Goal: Task Accomplishment & Management: Use online tool/utility

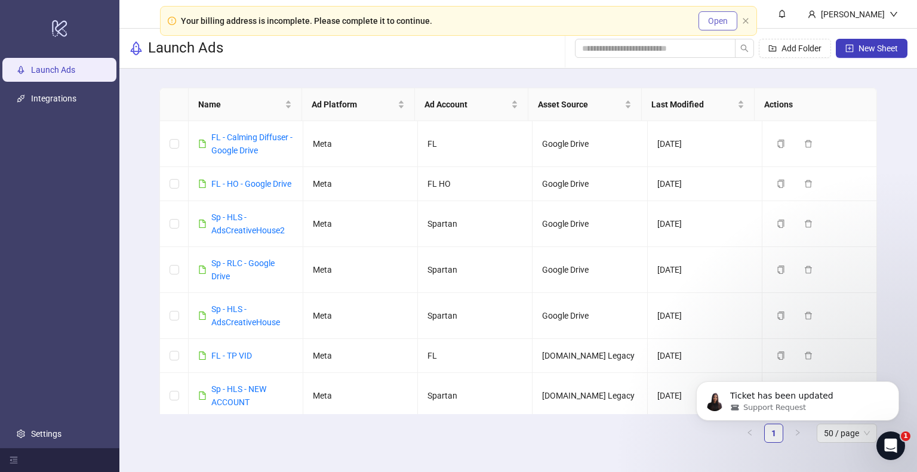
click at [724, 24] on span "Open" at bounding box center [718, 21] width 20 height 10
click at [890, 440] on icon "Open Intercom Messenger" at bounding box center [890, 445] width 20 height 20
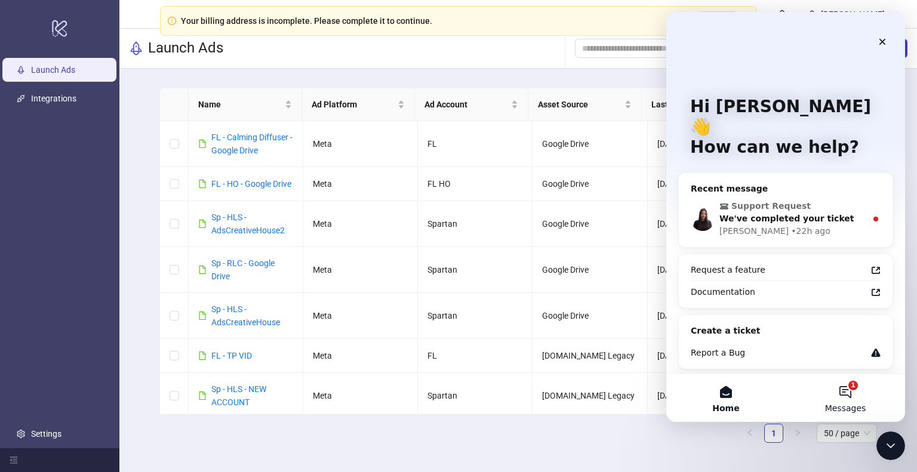
click at [855, 395] on button "1 Messages" at bounding box center [845, 398] width 119 height 48
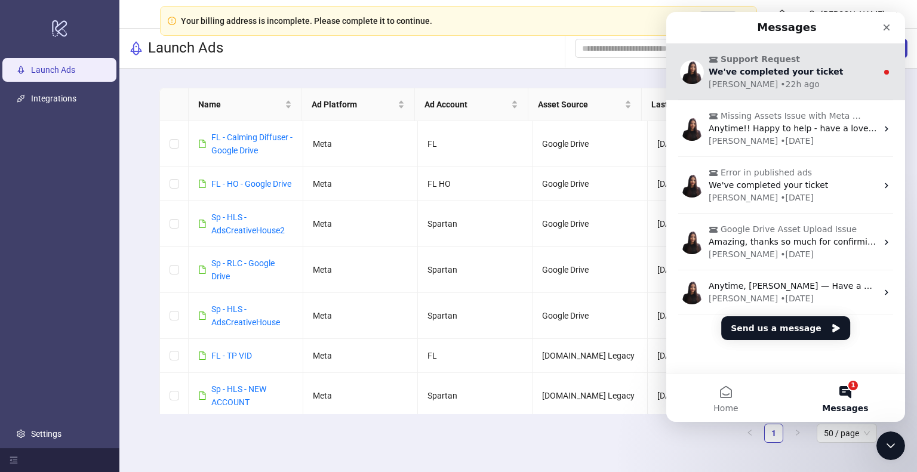
click at [809, 74] on span "We've completed your ticket" at bounding box center [776, 72] width 135 height 10
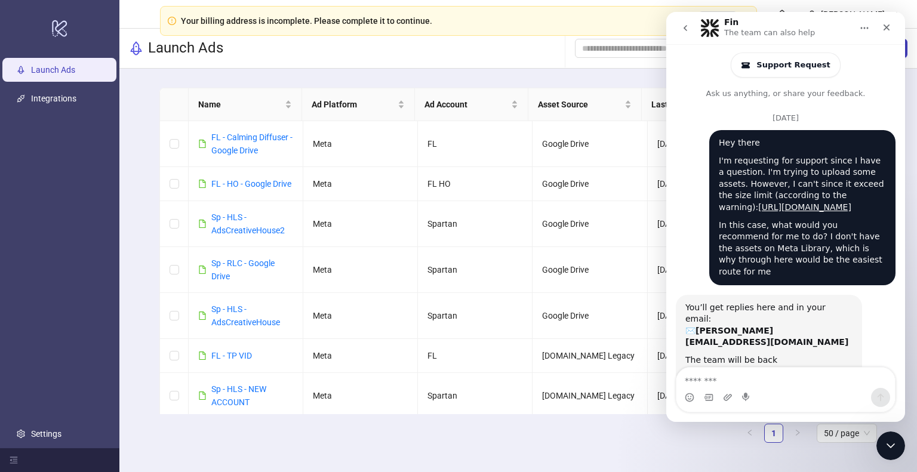
scroll to position [55, 0]
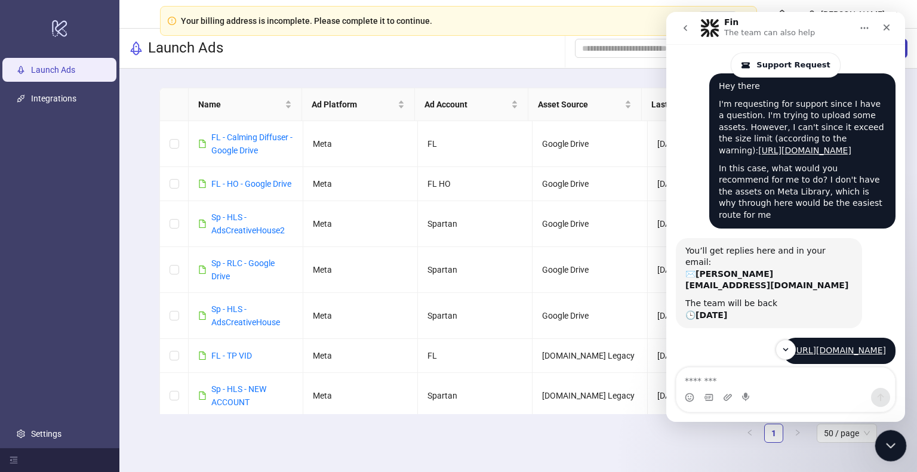
click at [887, 440] on icon "Close Intercom Messenger" at bounding box center [889, 444] width 14 height 14
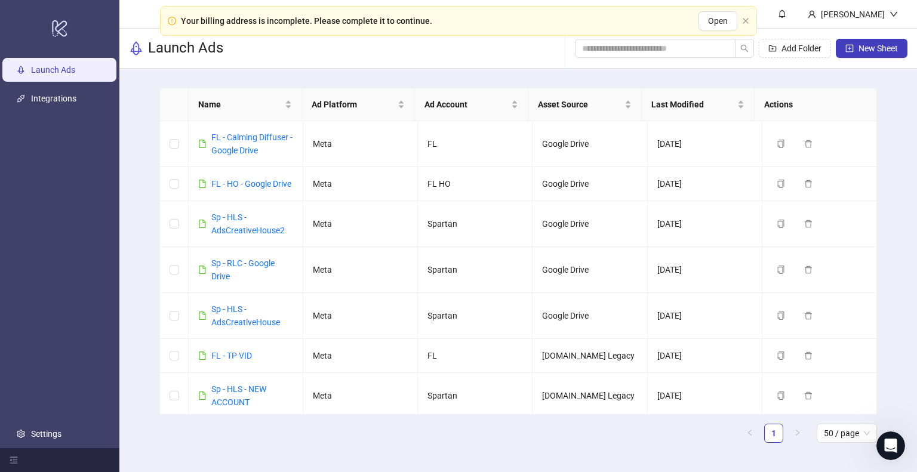
scroll to position [979, 0]
click at [617, 54] on input "search" at bounding box center [650, 48] width 137 height 13
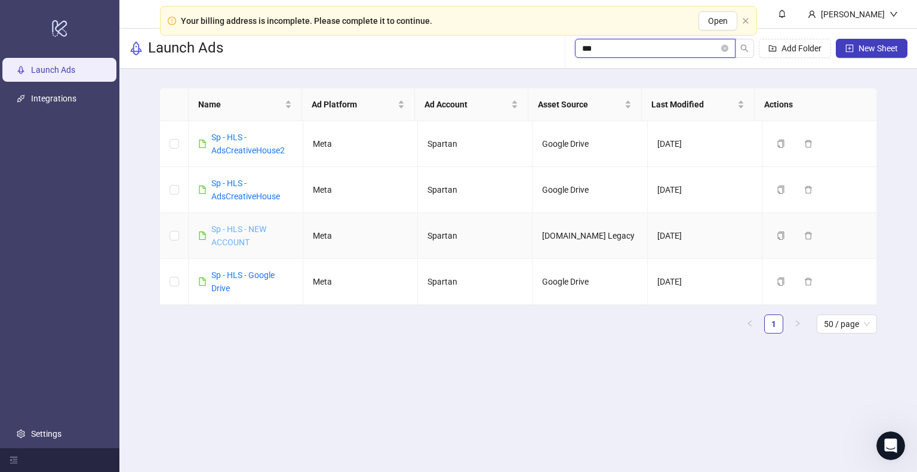
type input "***"
click at [257, 225] on link "Sp - HLS - NEW ACCOUNT" at bounding box center [238, 236] width 55 height 23
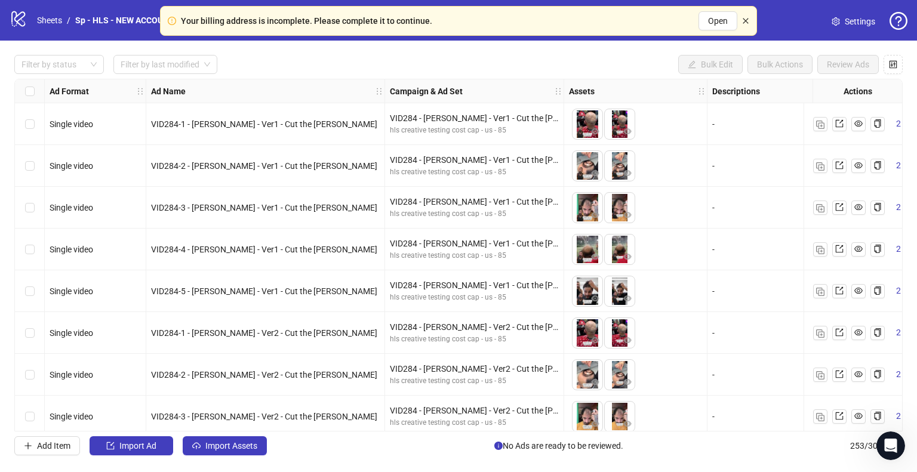
click at [745, 21] on icon "close" at bounding box center [745, 20] width 5 height 5
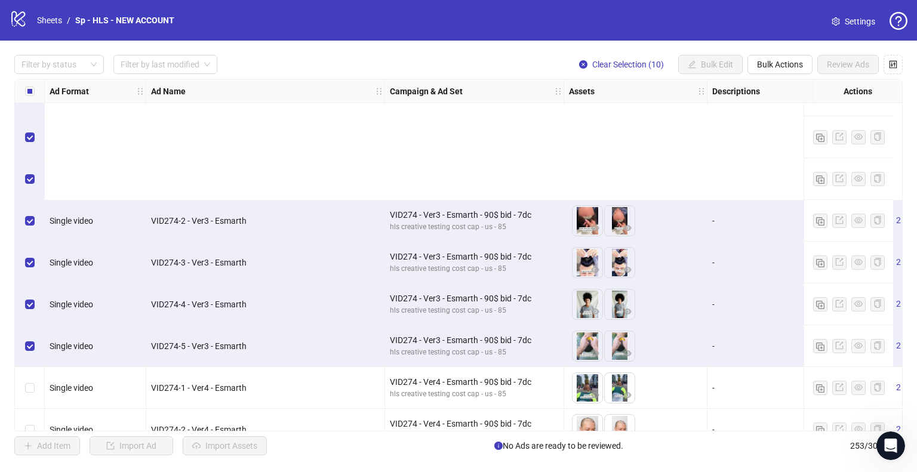
scroll to position [9655, 0]
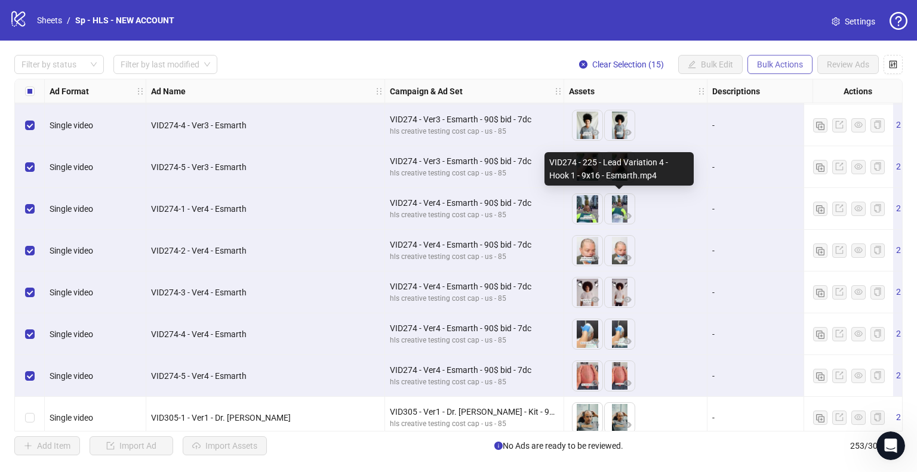
click at [788, 69] on span "Bulk Actions" at bounding box center [780, 65] width 46 height 10
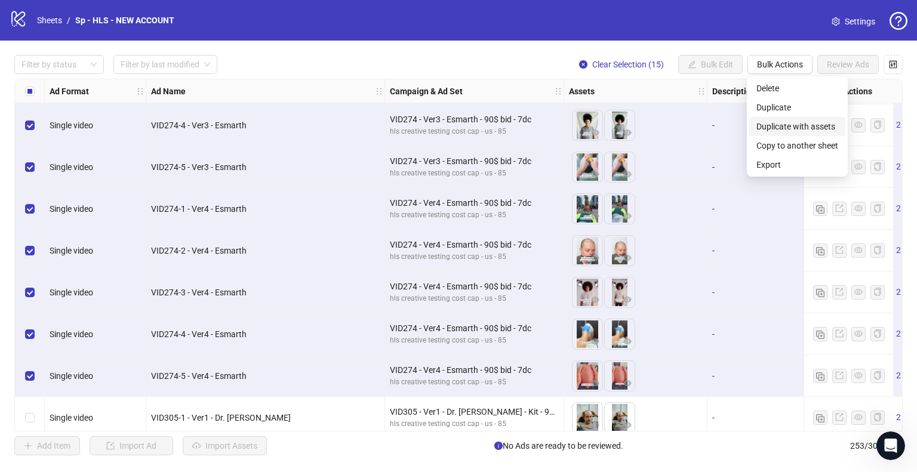
click at [800, 129] on span "Duplicate with assets" at bounding box center [798, 126] width 82 height 13
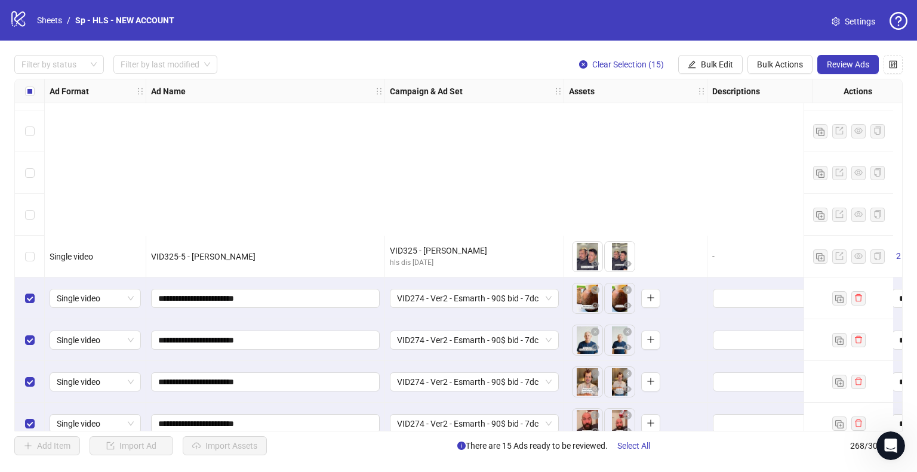
scroll to position [10641, 0]
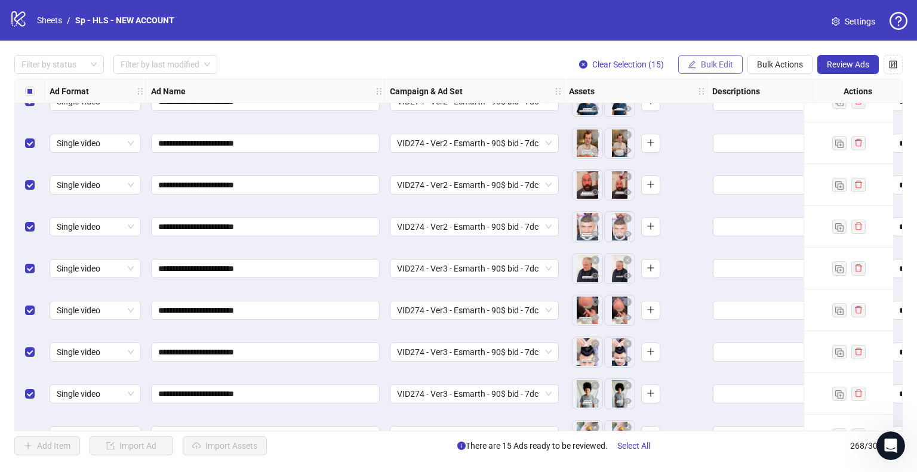
click at [696, 67] on button "Bulk Edit" at bounding box center [710, 64] width 64 height 19
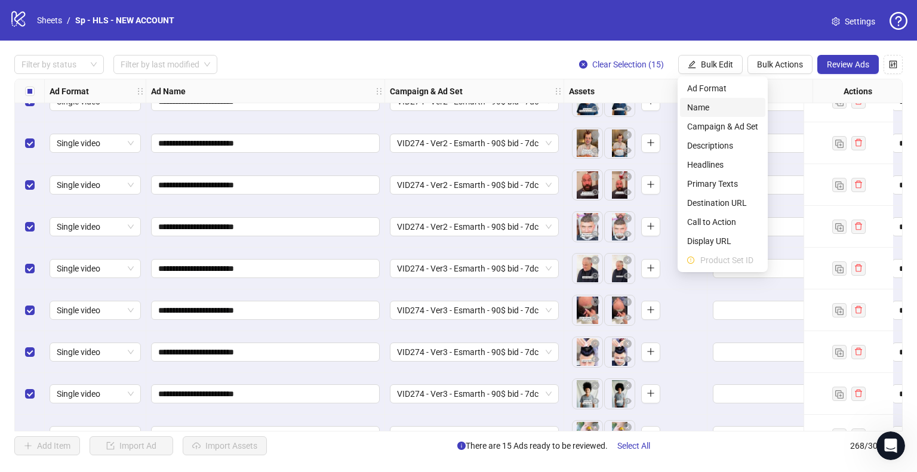
click at [715, 108] on span "Name" at bounding box center [722, 107] width 71 height 13
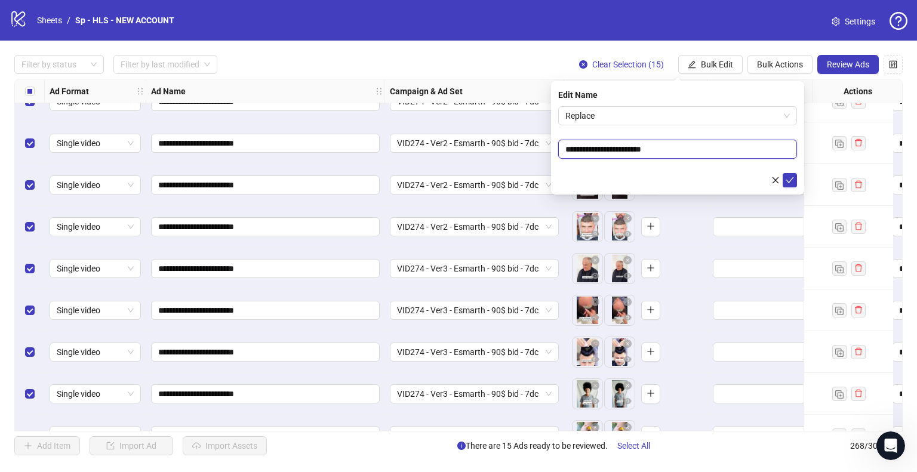
drag, startPoint x: 626, startPoint y: 150, endPoint x: 677, endPoint y: 149, distance: 51.4
click at [677, 149] on input "**********" at bounding box center [677, 149] width 239 height 19
click at [619, 116] on span "Replace" at bounding box center [678, 116] width 225 height 18
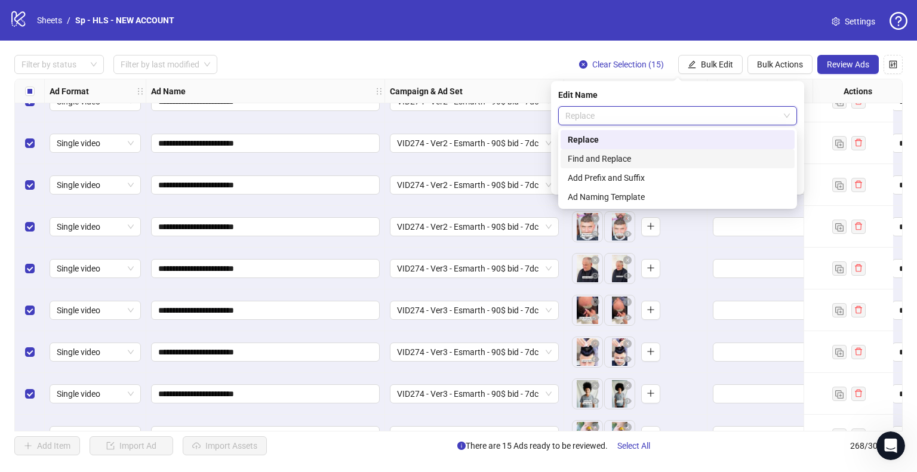
click at [629, 159] on div "Find and Replace" at bounding box center [678, 158] width 220 height 13
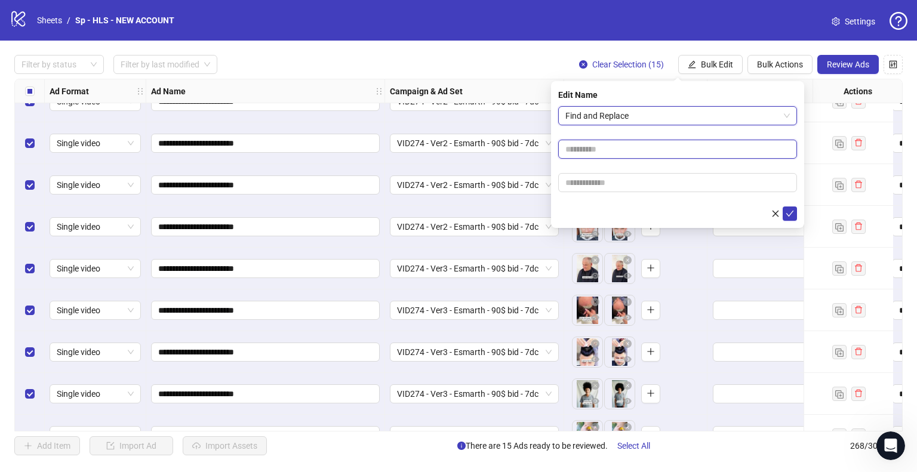
click at [645, 145] on input "text" at bounding box center [677, 149] width 239 height 19
paste input "*********"
type input "*********"
click at [607, 185] on input "text" at bounding box center [677, 182] width 239 height 19
type input "*****"
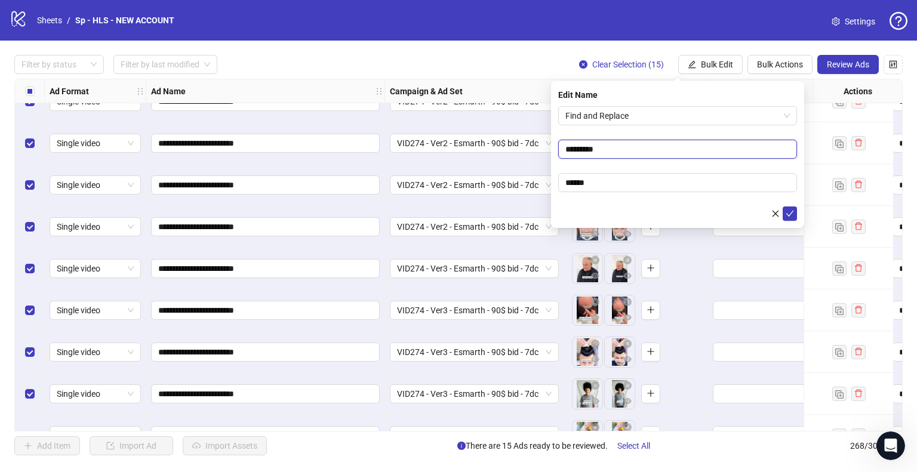
click at [711, 145] on input "*********" at bounding box center [677, 149] width 239 height 19
click at [783, 207] on button "submit" at bounding box center [790, 214] width 14 height 14
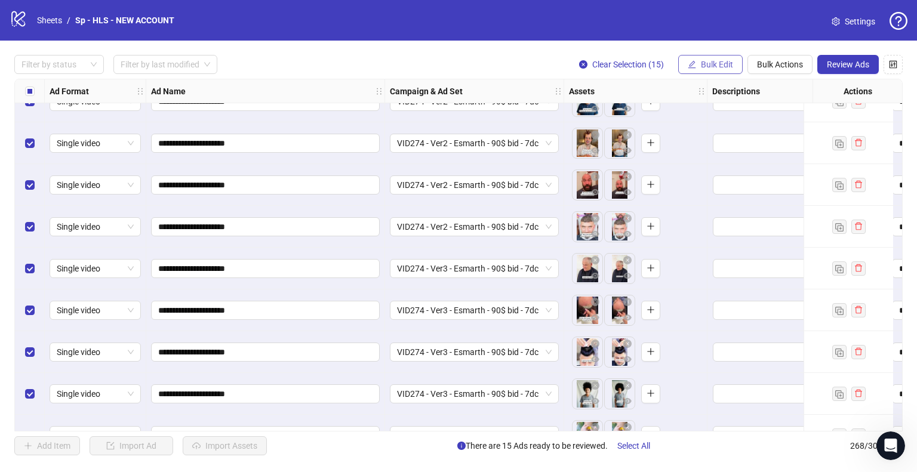
click at [710, 63] on span "Bulk Edit" at bounding box center [717, 65] width 32 height 10
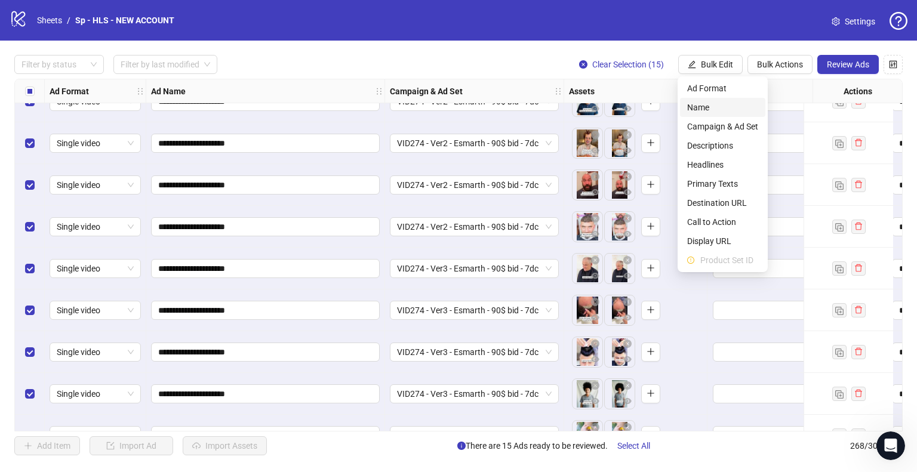
click at [705, 113] on span "Name" at bounding box center [722, 107] width 71 height 13
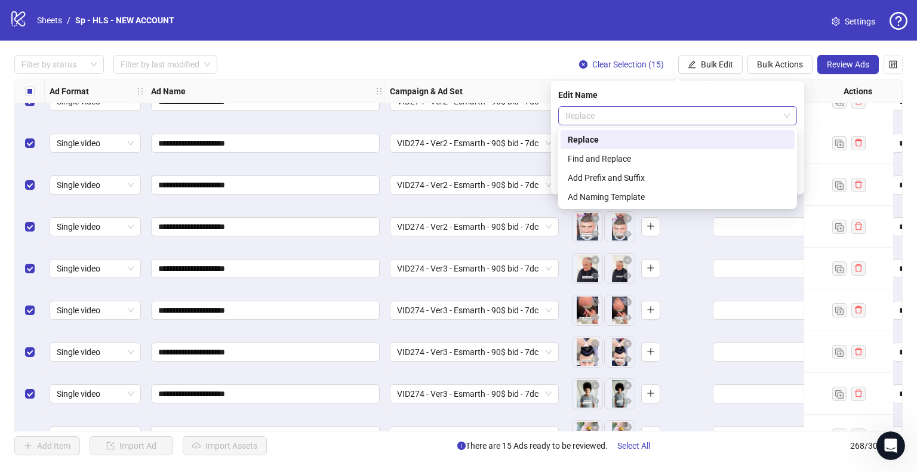
click at [662, 120] on span "Replace" at bounding box center [678, 116] width 225 height 18
click at [625, 156] on div "Find and Replace" at bounding box center [678, 158] width 220 height 13
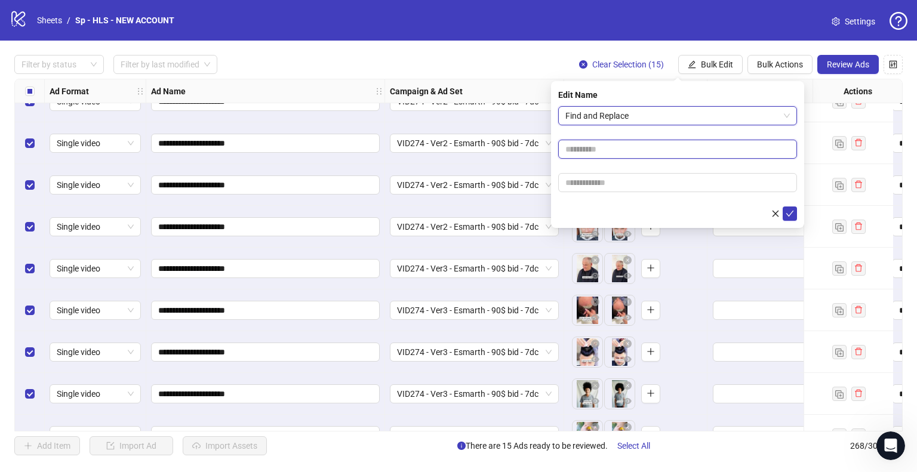
click at [594, 148] on input "text" at bounding box center [677, 149] width 239 height 19
type input "***"
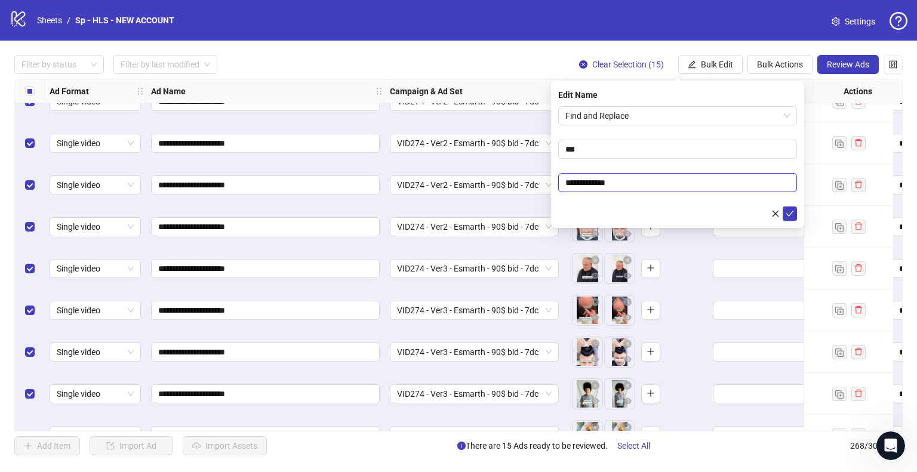
type input "**********"
click at [783, 207] on button "submit" at bounding box center [790, 214] width 14 height 14
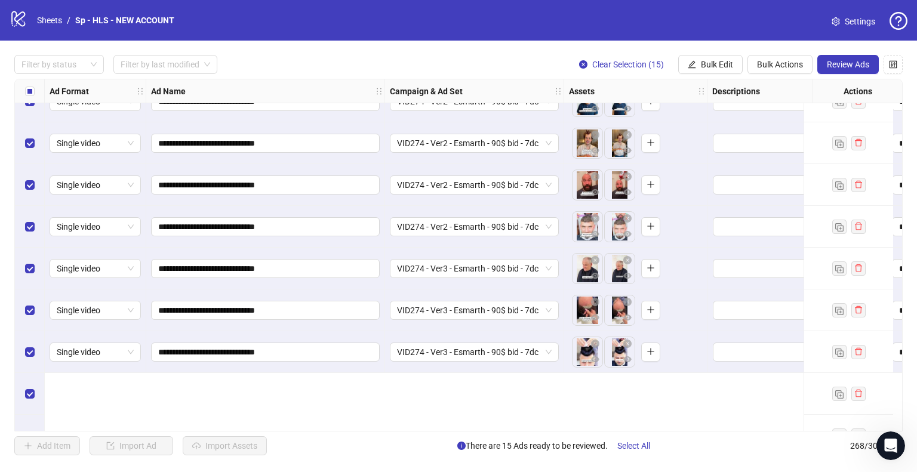
scroll to position [10521, 0]
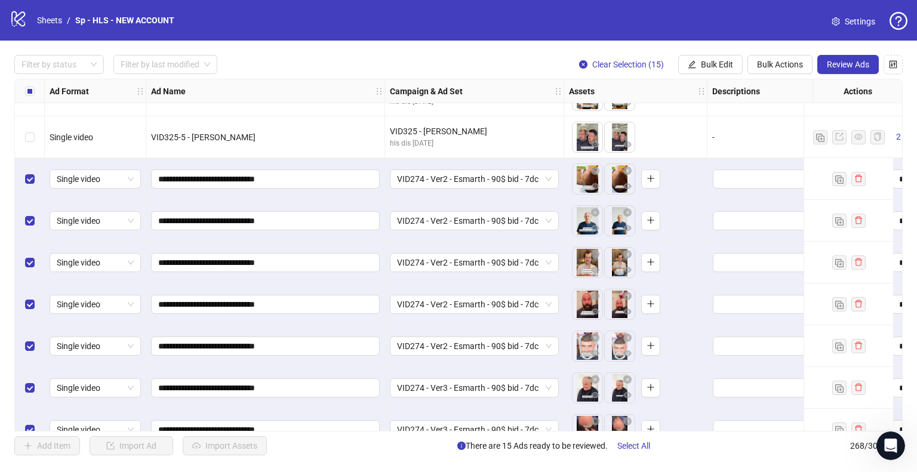
drag, startPoint x: 623, startPoint y: 170, endPoint x: 624, endPoint y: 194, distance: 24.5
click at [623, 170] on icon "close-circle" at bounding box center [627, 171] width 8 height 8
click at [628, 210] on icon "close-circle" at bounding box center [627, 212] width 8 height 8
click at [627, 254] on icon "close-circle" at bounding box center [627, 254] width 8 height 8
click at [627, 295] on icon "close-circle" at bounding box center [627, 296] width 8 height 8
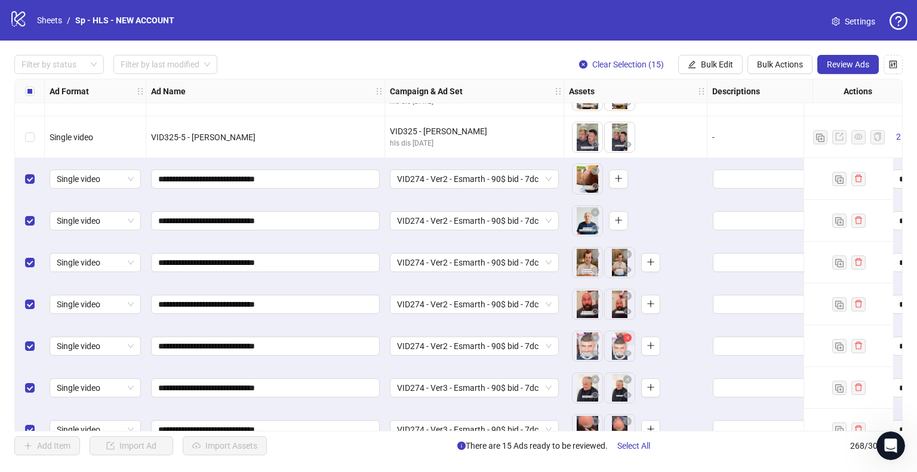
click at [628, 338] on icon "close-circle" at bounding box center [627, 338] width 8 height 8
click at [626, 380] on icon "close-circle" at bounding box center [627, 380] width 8 height 8
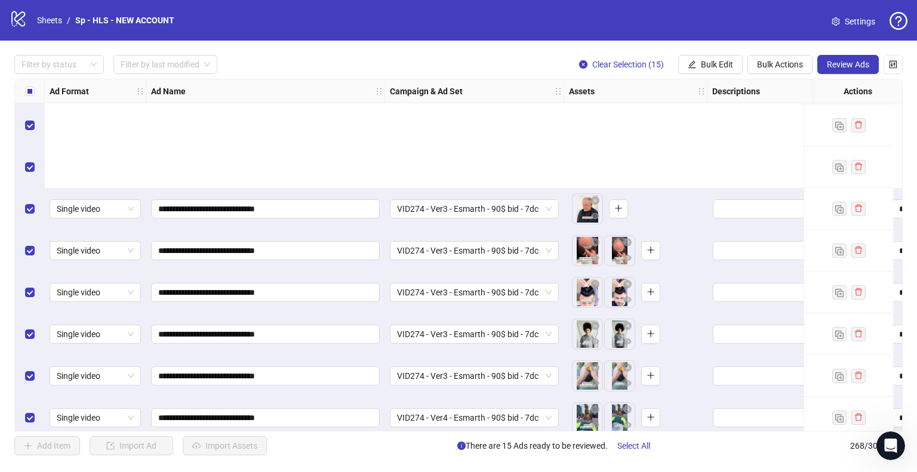
scroll to position [10820, 0]
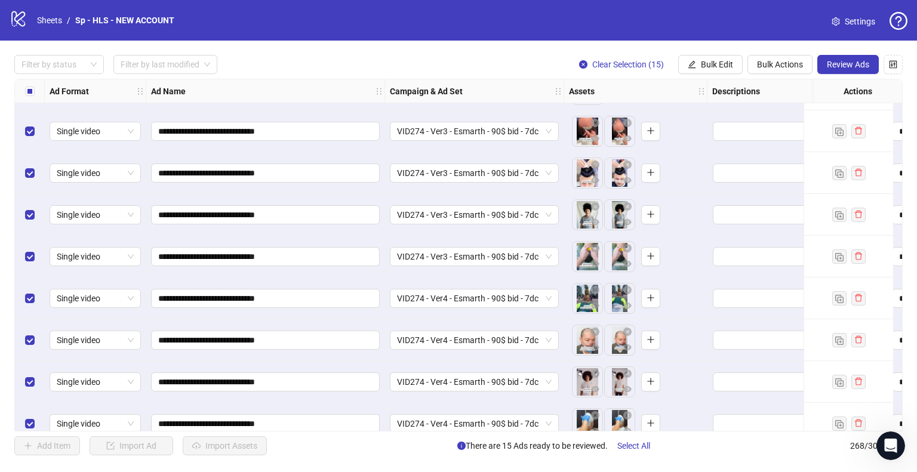
click at [628, 123] on icon "close-circle" at bounding box center [627, 123] width 8 height 8
click at [628, 165] on icon "close-circle" at bounding box center [627, 165] width 8 height 8
click at [627, 207] on icon "close-circle" at bounding box center [627, 206] width 8 height 8
click at [626, 248] on icon "close-circle" at bounding box center [627, 248] width 8 height 8
click at [626, 288] on icon "close-circle" at bounding box center [627, 290] width 8 height 8
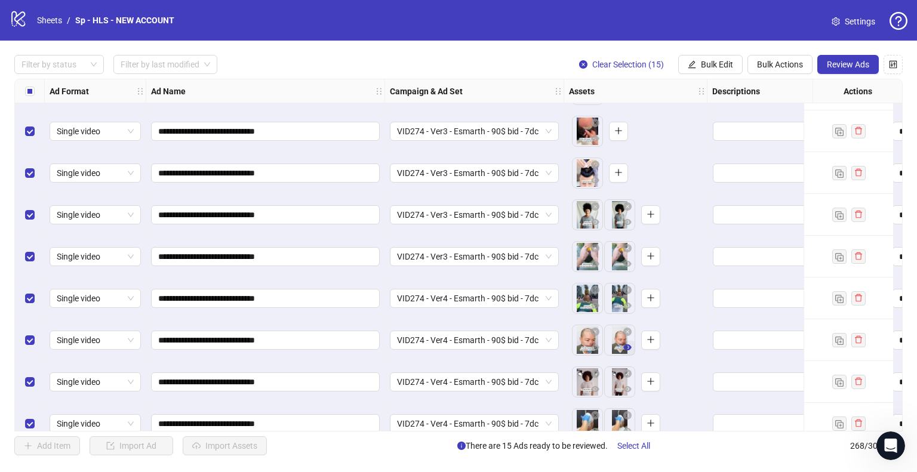
click at [627, 331] on icon "close-circle" at bounding box center [627, 332] width 8 height 8
click at [626, 373] on icon "close-circle" at bounding box center [627, 374] width 8 height 8
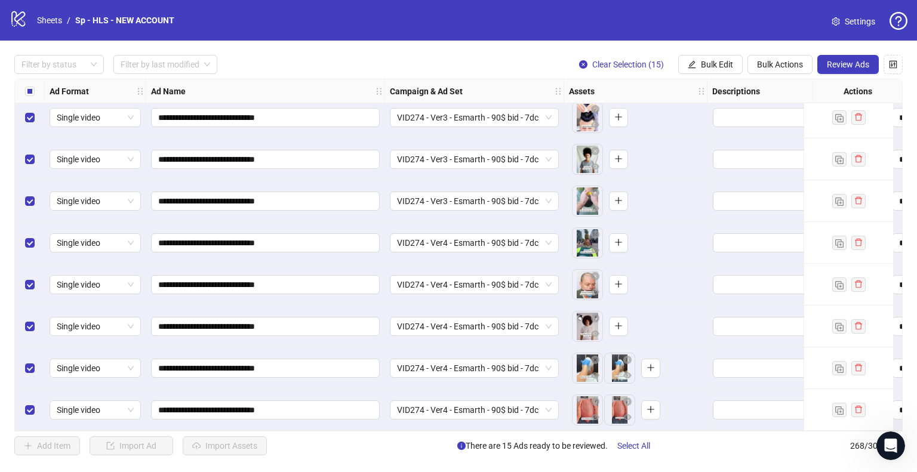
click at [627, 356] on icon "close-circle" at bounding box center [627, 360] width 8 height 8
click at [628, 398] on icon "close-circle" at bounding box center [627, 402] width 8 height 8
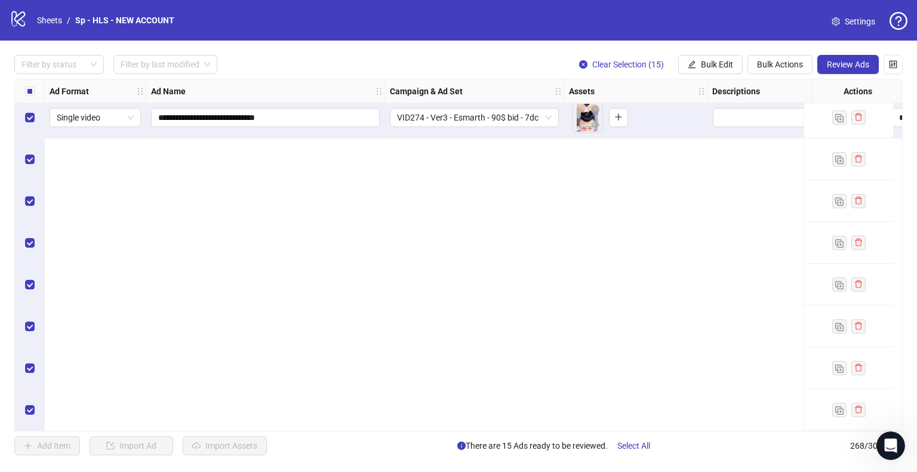
scroll to position [10521, 0]
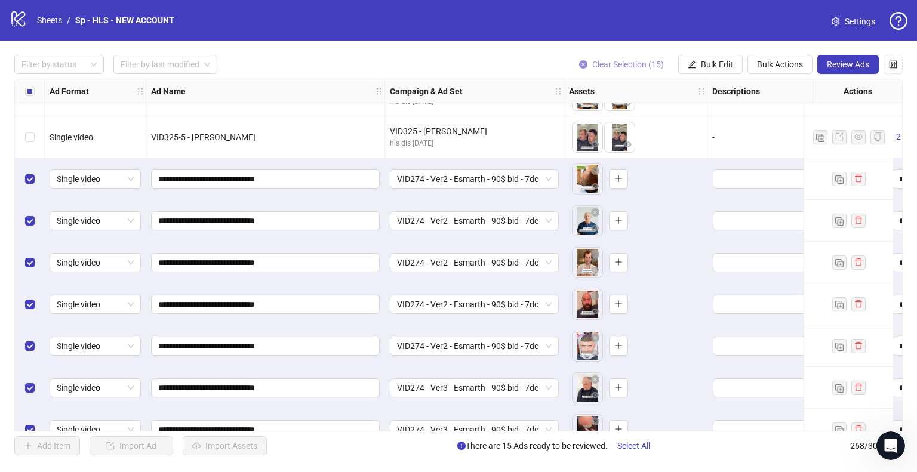
click at [618, 61] on span "Clear Selection (15)" at bounding box center [628, 65] width 72 height 10
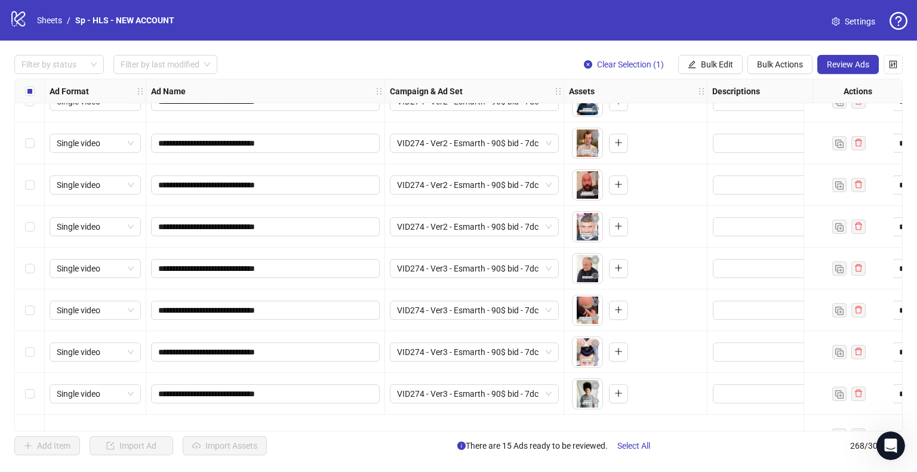
scroll to position [10581, 0]
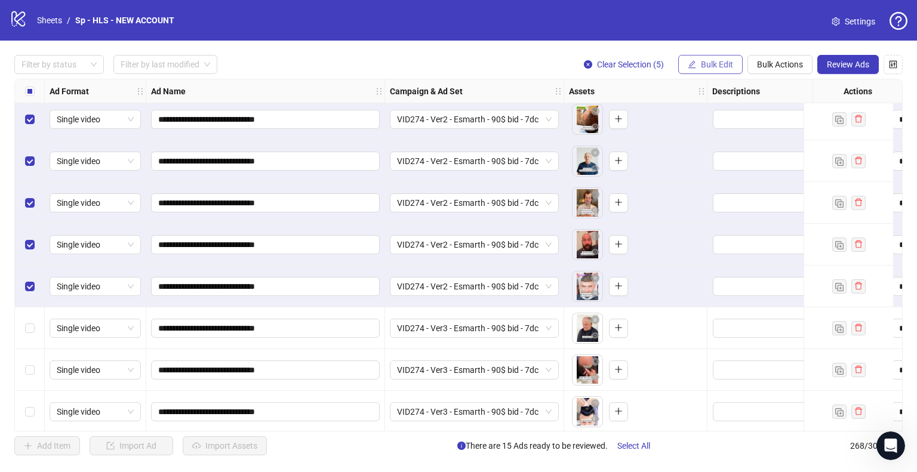
click at [703, 66] on span "Bulk Edit" at bounding box center [717, 65] width 32 height 10
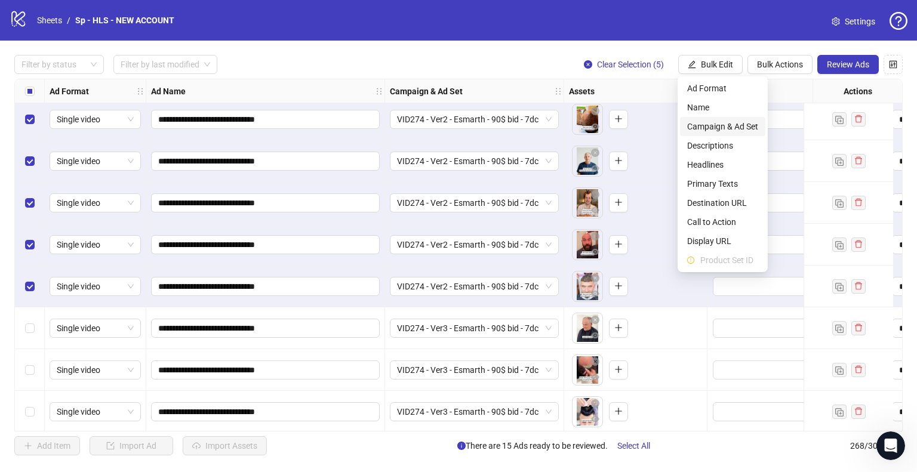
click at [723, 129] on span "Campaign & Ad Set" at bounding box center [722, 126] width 71 height 13
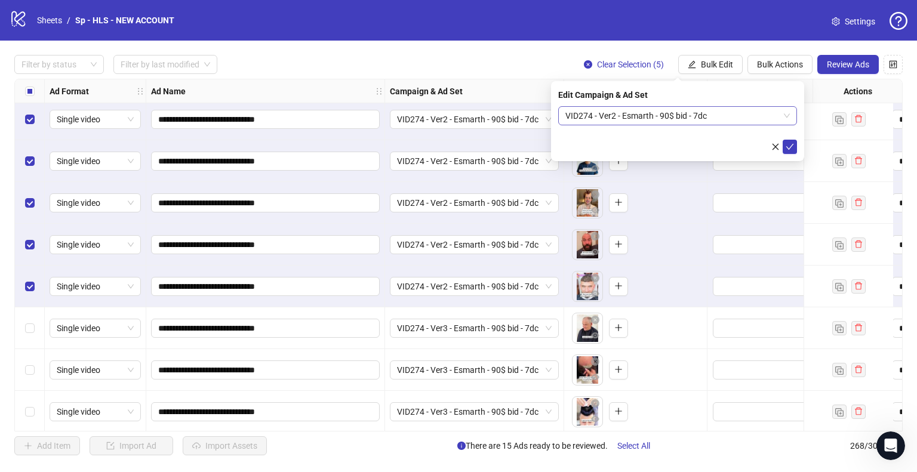
click at [789, 115] on span "VID274 - Ver2 - Esmarth - 90$ bid - 7dc" at bounding box center [678, 116] width 225 height 18
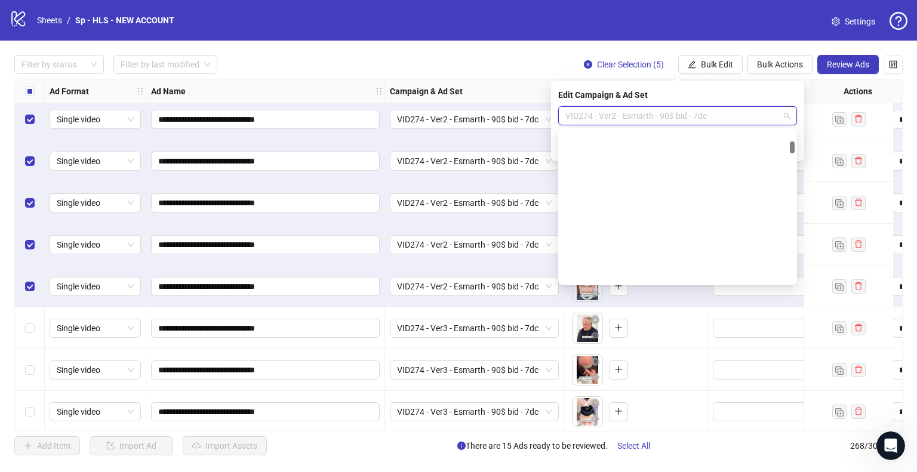
scroll to position [827, 0]
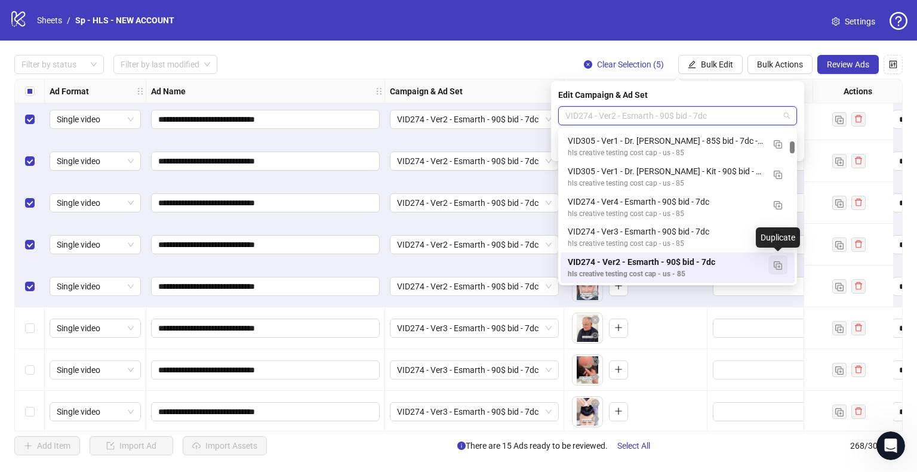
click at [781, 267] on img "button" at bounding box center [778, 266] width 8 height 8
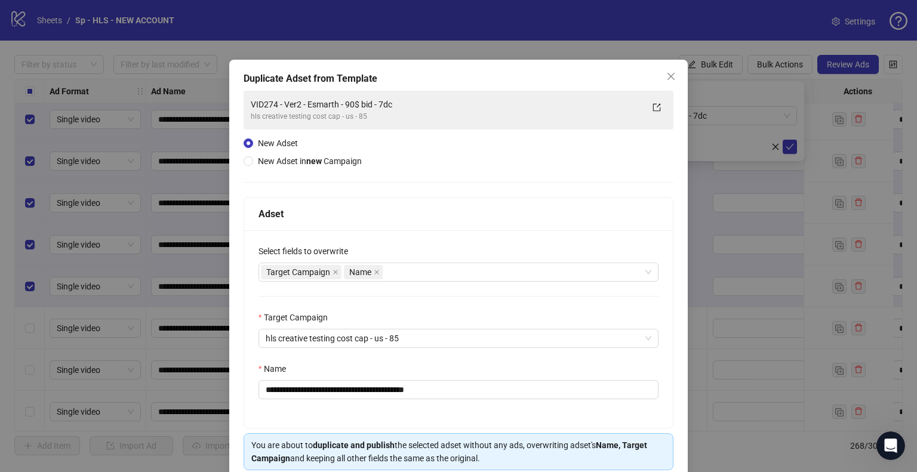
scroll to position [50, 0]
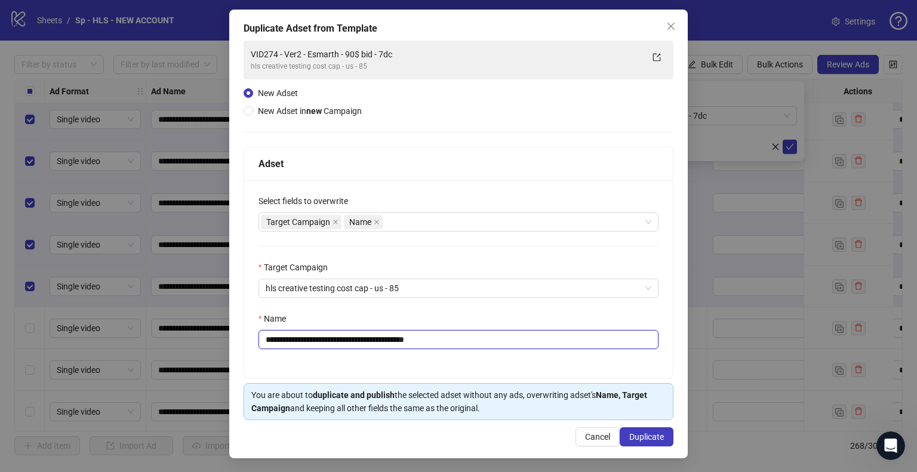
click at [358, 342] on input "**********" at bounding box center [459, 339] width 400 height 19
click at [321, 346] on input "**********" at bounding box center [459, 339] width 400 height 19
type input "**********"
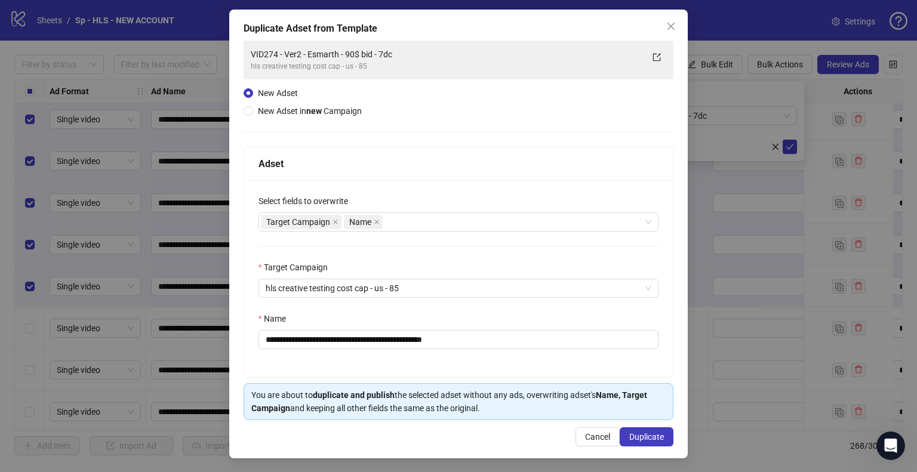
click at [560, 319] on div "Name" at bounding box center [459, 321] width 400 height 18
click at [395, 225] on div "Target Campaign Name" at bounding box center [452, 222] width 383 height 17
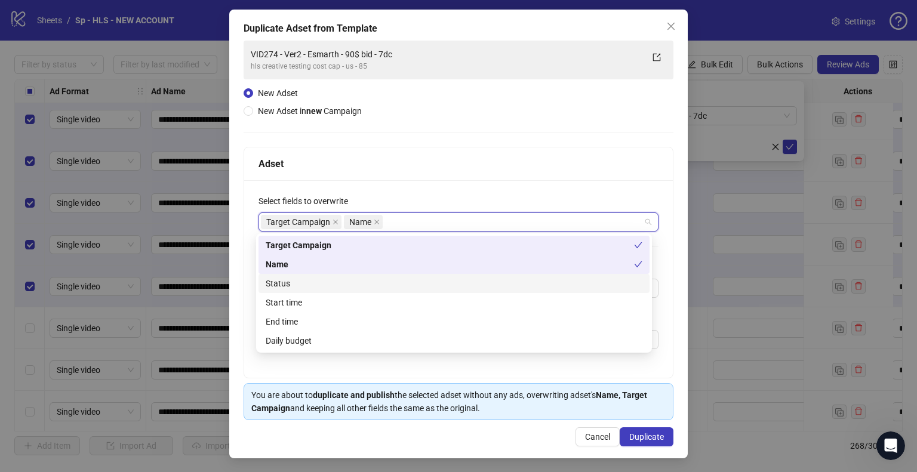
click at [324, 283] on div "Status" at bounding box center [454, 283] width 377 height 13
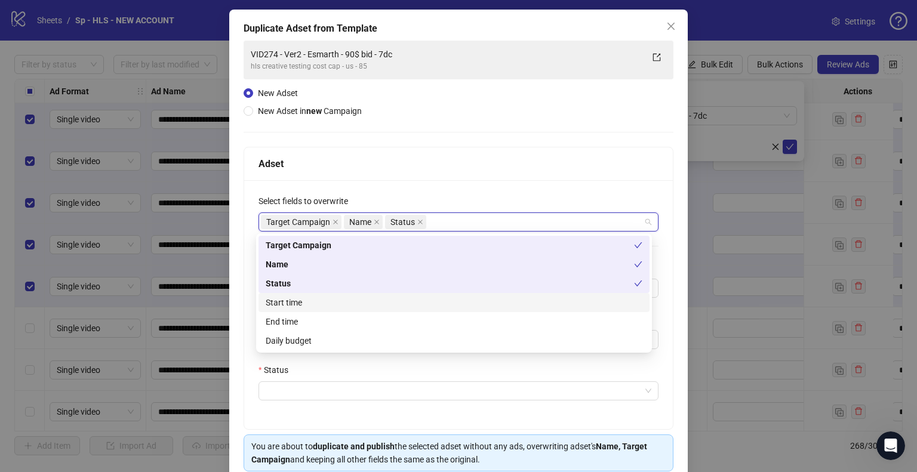
drag, startPoint x: 318, startPoint y: 305, endPoint x: 319, endPoint y: 348, distance: 43.0
click at [318, 306] on div "Start time" at bounding box center [454, 302] width 377 height 13
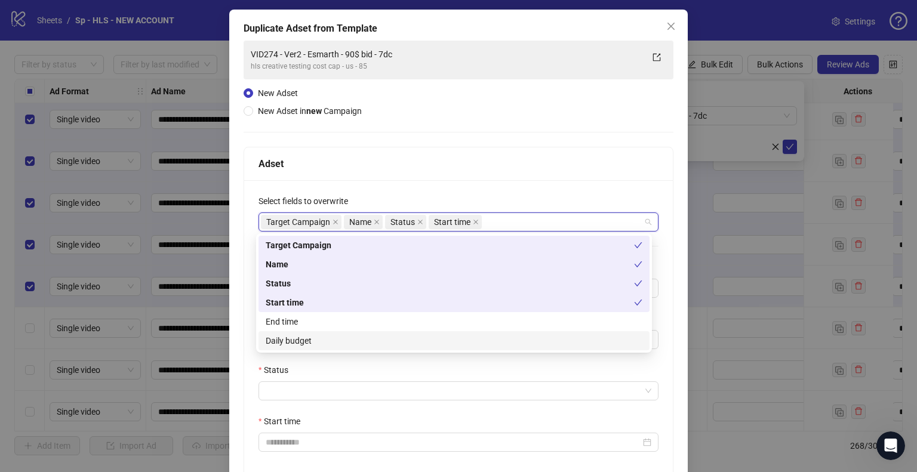
drag, startPoint x: 321, startPoint y: 340, endPoint x: 309, endPoint y: 331, distance: 14.1
click at [321, 340] on div "Daily budget" at bounding box center [454, 340] width 377 height 13
click at [244, 260] on div "**********" at bounding box center [458, 356] width 429 height 352
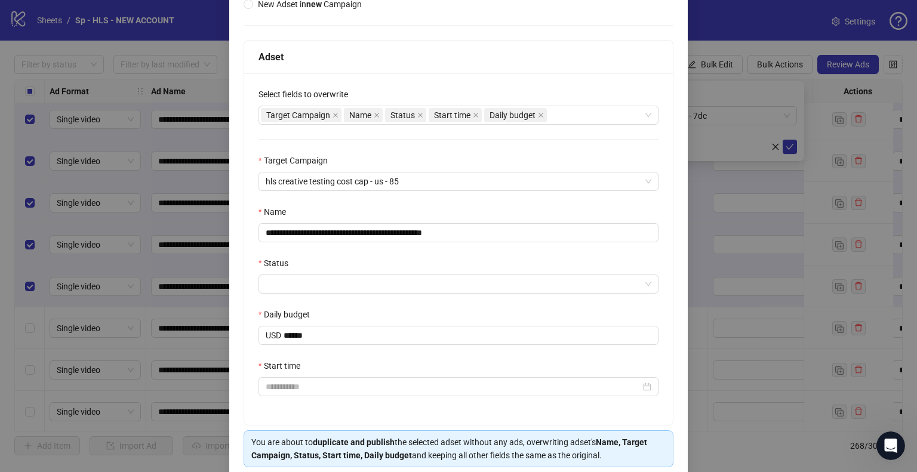
scroll to position [204, 0]
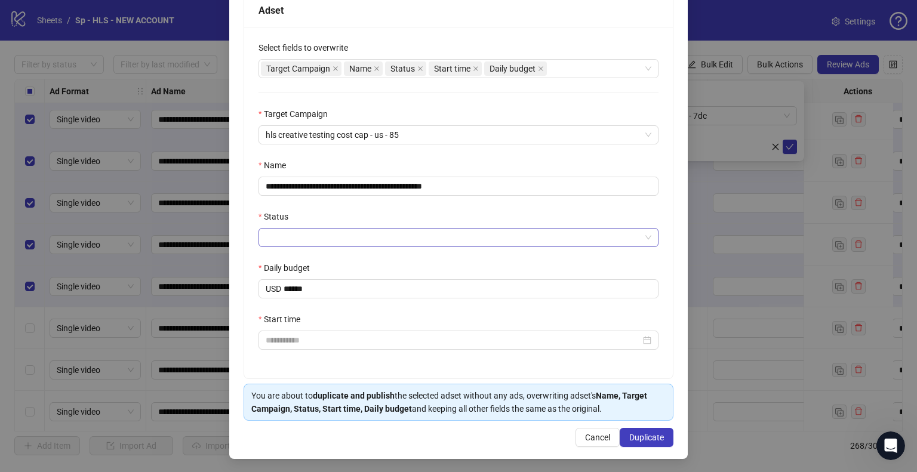
click at [325, 239] on input "Status" at bounding box center [453, 238] width 375 height 18
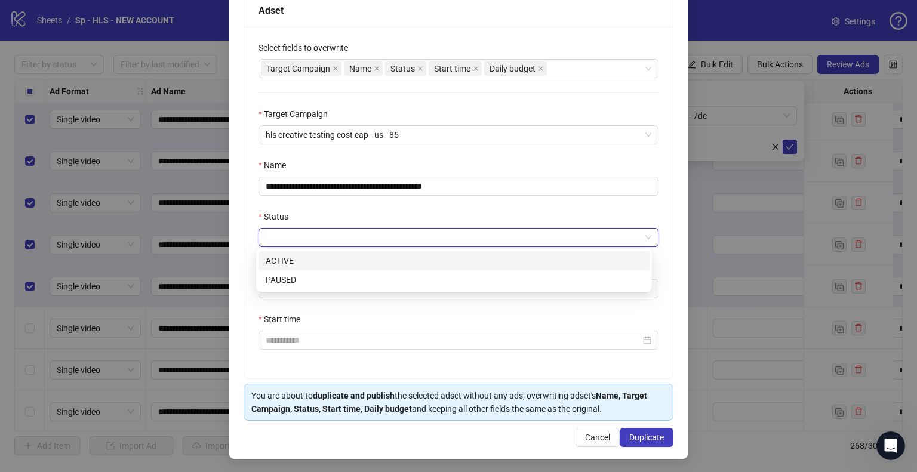
click at [314, 262] on div "ACTIVE" at bounding box center [454, 260] width 377 height 13
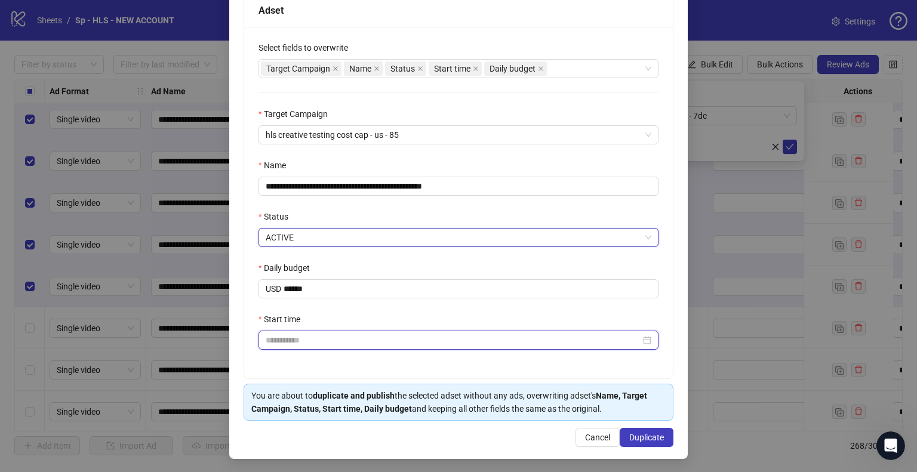
click at [314, 341] on input "Start time" at bounding box center [453, 340] width 375 height 13
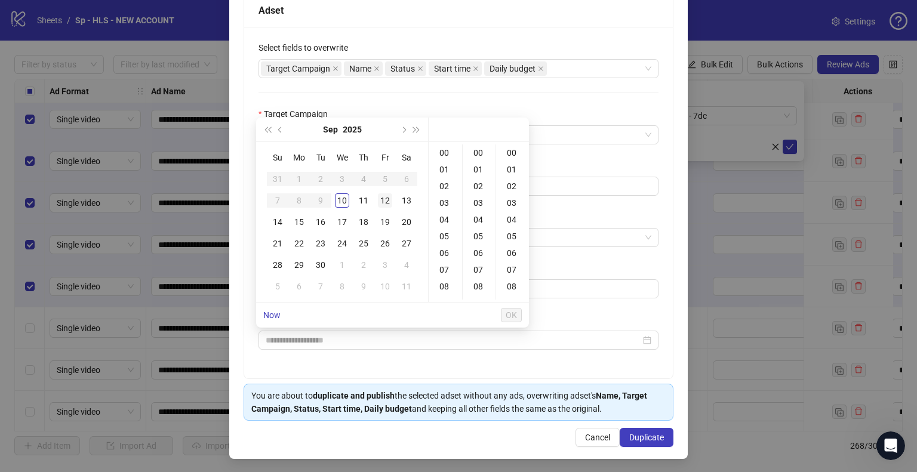
click at [390, 202] on div "12" at bounding box center [385, 200] width 14 height 14
type input "**********"
click at [508, 315] on span "OK" at bounding box center [511, 316] width 11 height 10
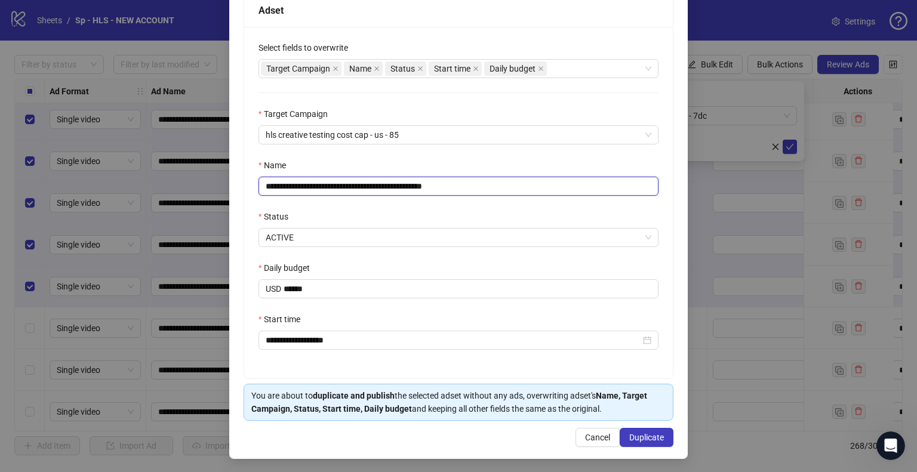
drag, startPoint x: 426, startPoint y: 190, endPoint x: 542, endPoint y: 194, distance: 116.5
click at [542, 194] on input "**********" at bounding box center [459, 186] width 400 height 19
click at [388, 186] on input "**********" at bounding box center [459, 186] width 400 height 19
type input "**********"
click at [640, 436] on span "Duplicate" at bounding box center [646, 438] width 35 height 10
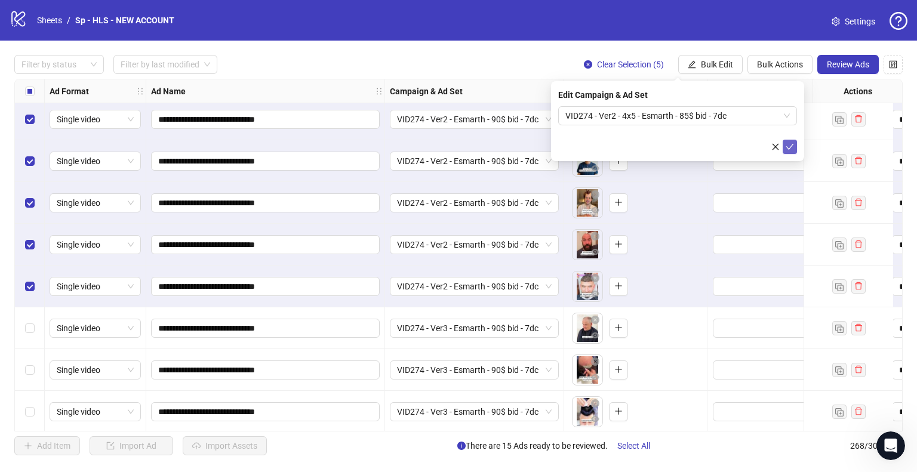
click at [793, 150] on icon "check" at bounding box center [790, 147] width 8 height 8
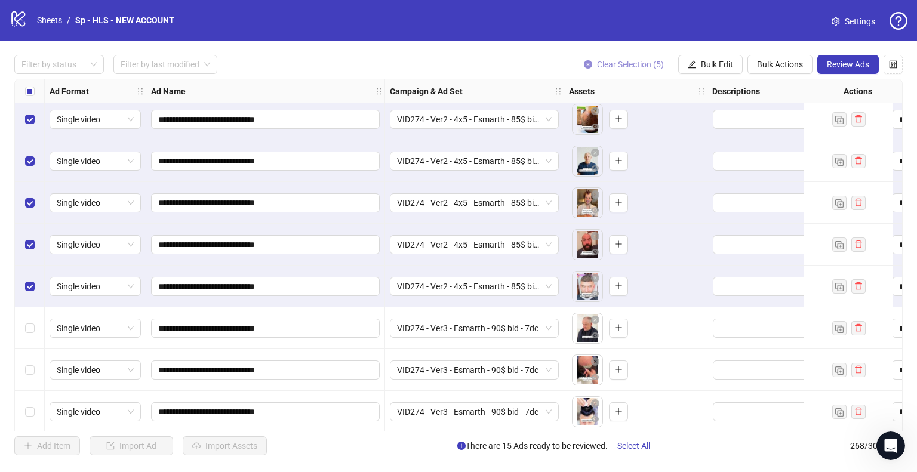
click at [629, 64] on span "Clear Selection (5)" at bounding box center [630, 65] width 67 height 10
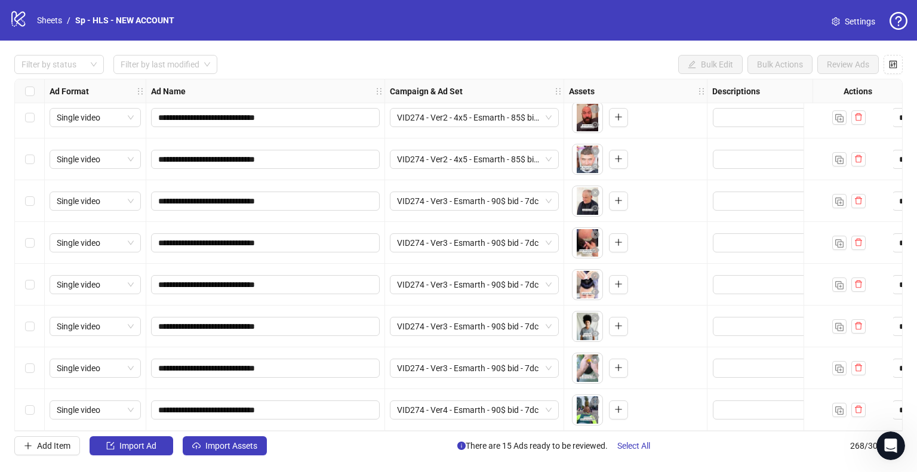
scroll to position [10760, 0]
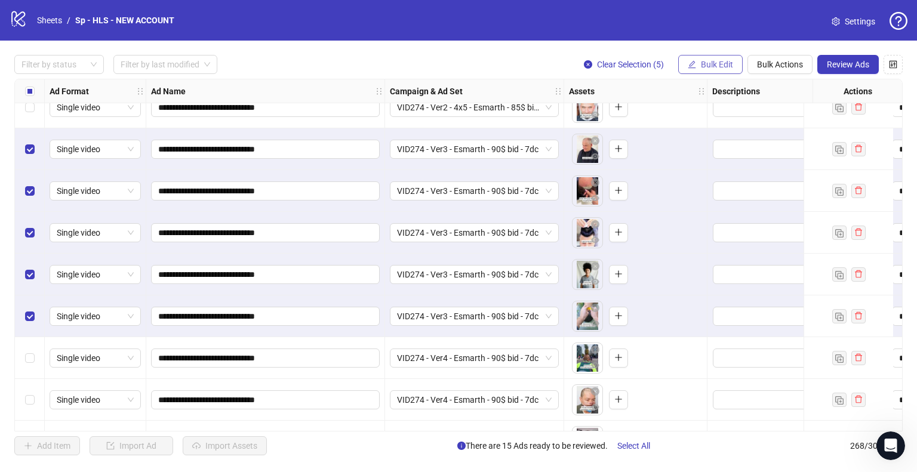
click at [709, 66] on span "Bulk Edit" at bounding box center [717, 65] width 32 height 10
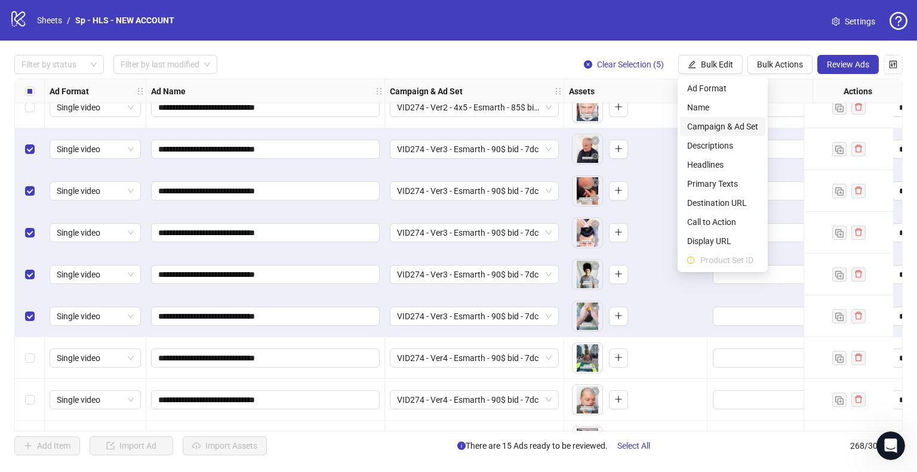
click at [729, 128] on span "Campaign & Ad Set" at bounding box center [722, 126] width 71 height 13
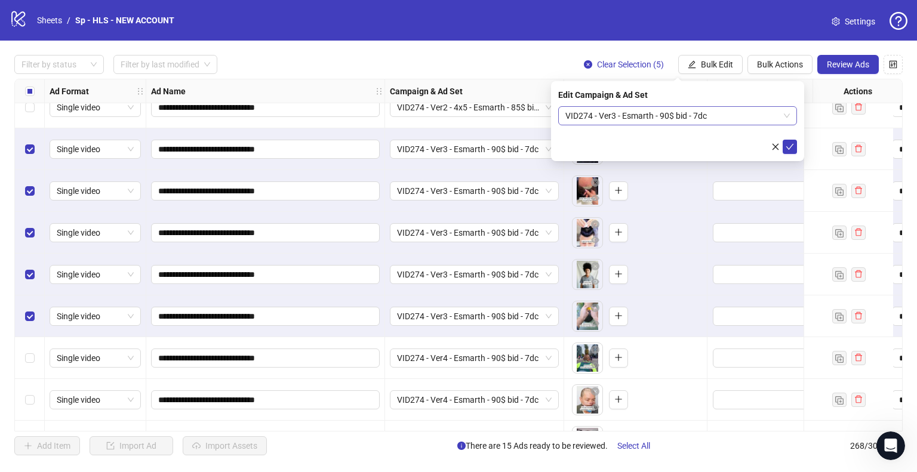
click at [786, 116] on span "VID274 - Ver3 - Esmarth - 90$ bid - 7dc" at bounding box center [678, 116] width 225 height 18
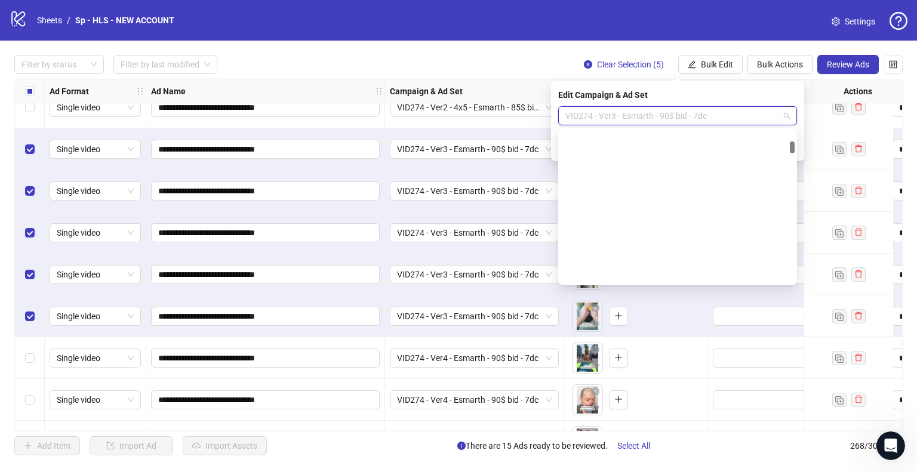
scroll to position [827, 0]
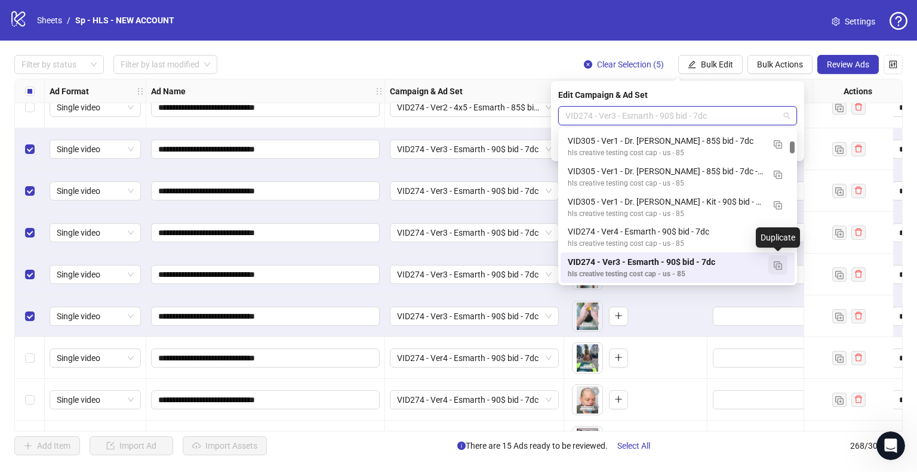
click at [778, 263] on img "button" at bounding box center [778, 266] width 8 height 8
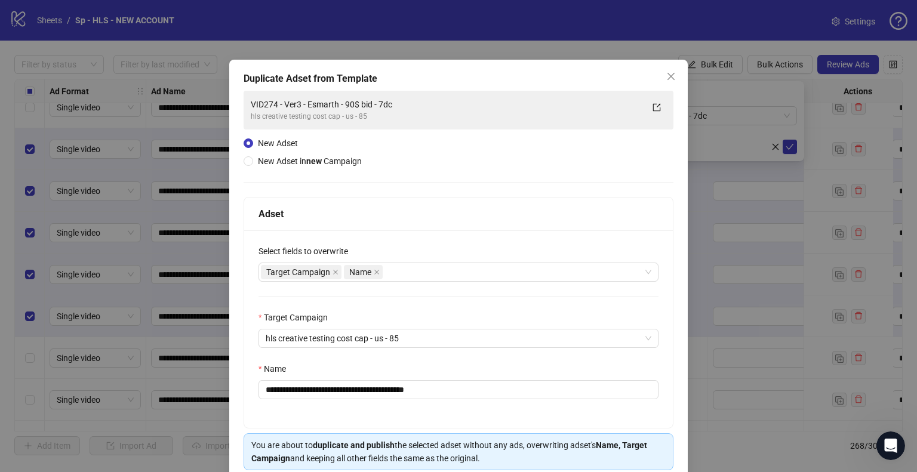
scroll to position [50, 0]
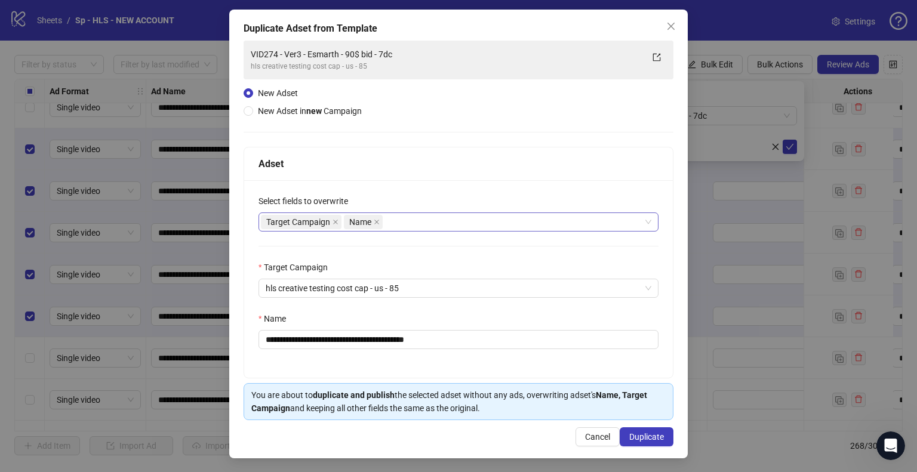
click at [416, 223] on div "Target Campaign Name" at bounding box center [452, 222] width 383 height 17
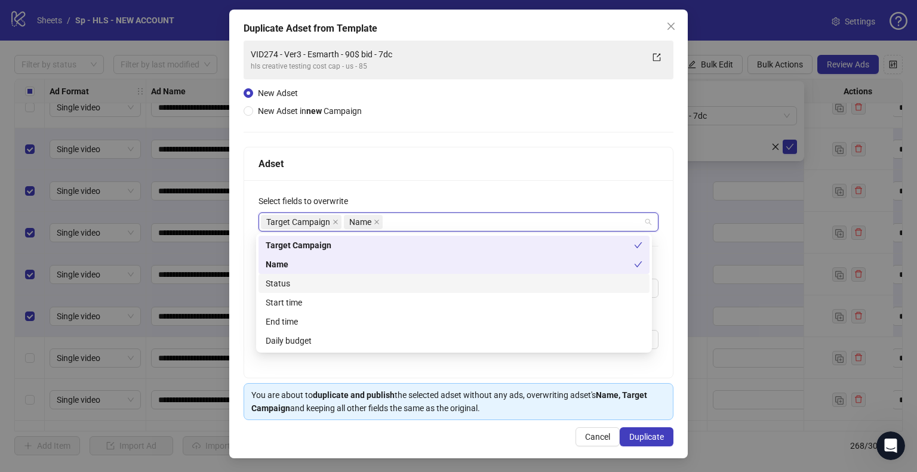
click at [308, 284] on div "Status" at bounding box center [454, 283] width 377 height 13
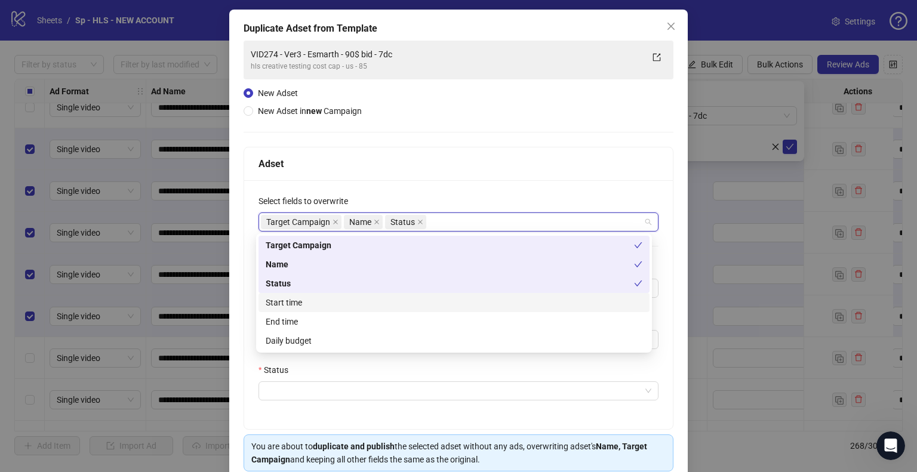
click at [307, 300] on div "Start time" at bounding box center [454, 302] width 377 height 13
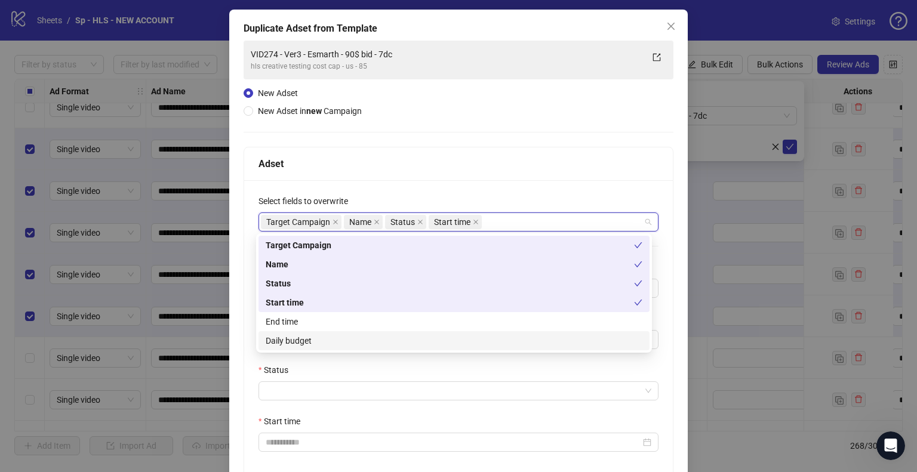
click at [312, 342] on div "Daily budget" at bounding box center [454, 340] width 377 height 13
click at [239, 299] on div "**********" at bounding box center [458, 311] width 459 height 603
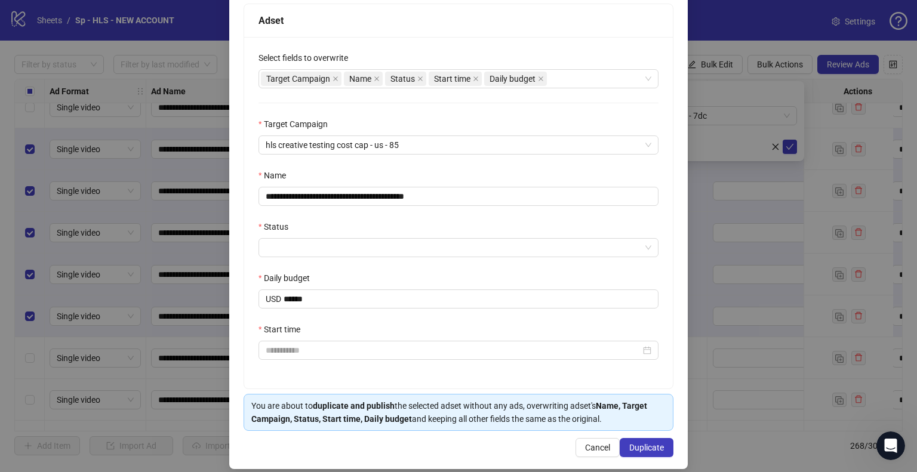
scroll to position [204, 0]
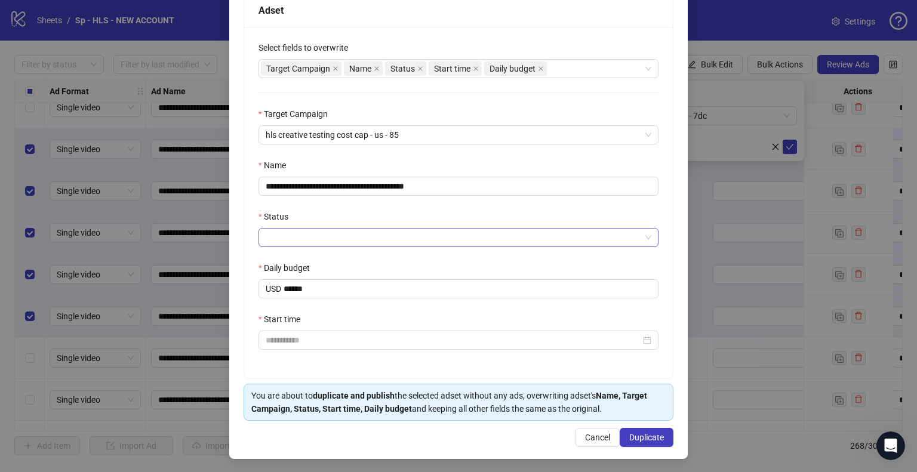
click at [296, 236] on input "Status" at bounding box center [453, 238] width 375 height 18
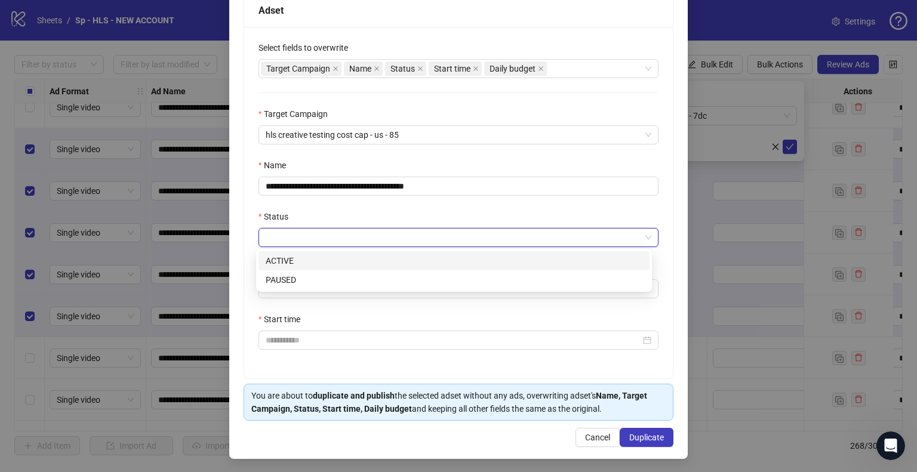
click at [303, 263] on div "ACTIVE" at bounding box center [454, 260] width 377 height 13
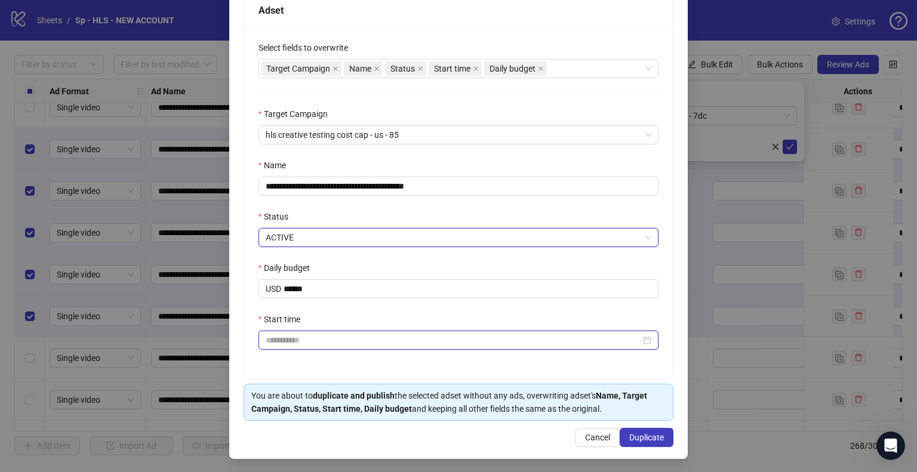
click at [296, 346] on input "Start time" at bounding box center [453, 340] width 375 height 13
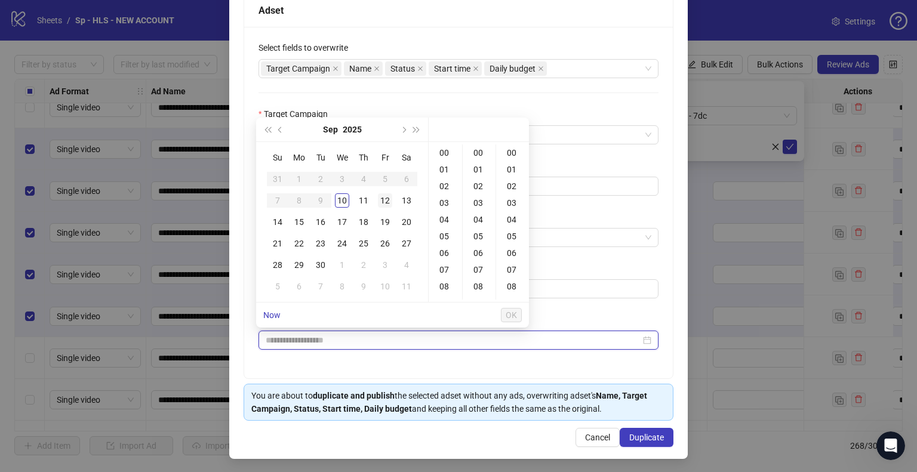
type input "**********"
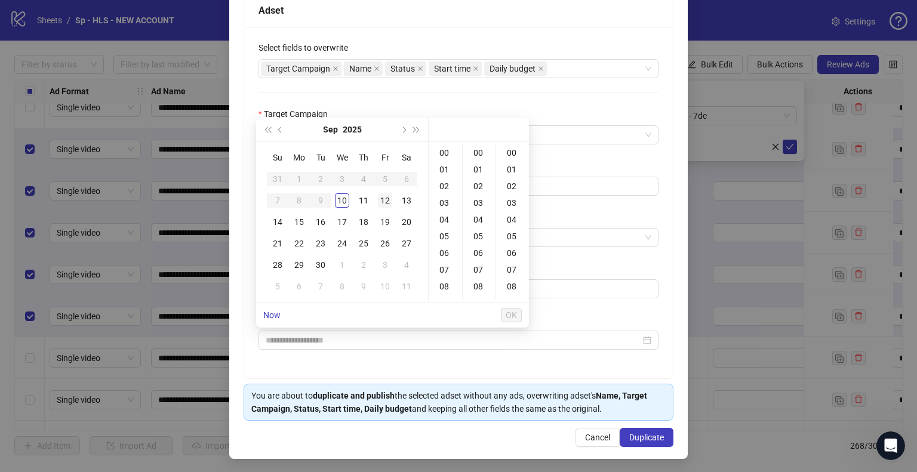
click at [388, 201] on div "12" at bounding box center [385, 200] width 14 height 14
click at [512, 317] on span "OK" at bounding box center [511, 316] width 11 height 10
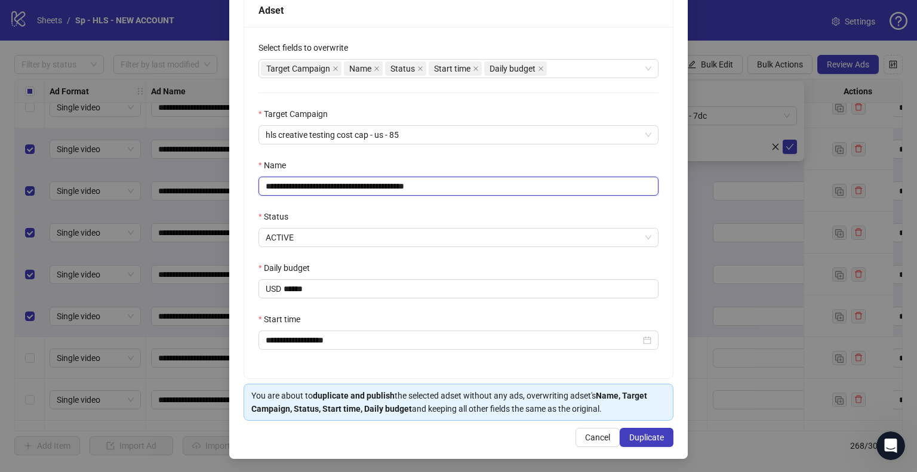
click at [320, 188] on input "**********" at bounding box center [459, 186] width 400 height 19
type input "**********"
click at [539, 150] on div "**********" at bounding box center [458, 203] width 429 height 352
click at [655, 433] on span "Duplicate" at bounding box center [646, 438] width 35 height 10
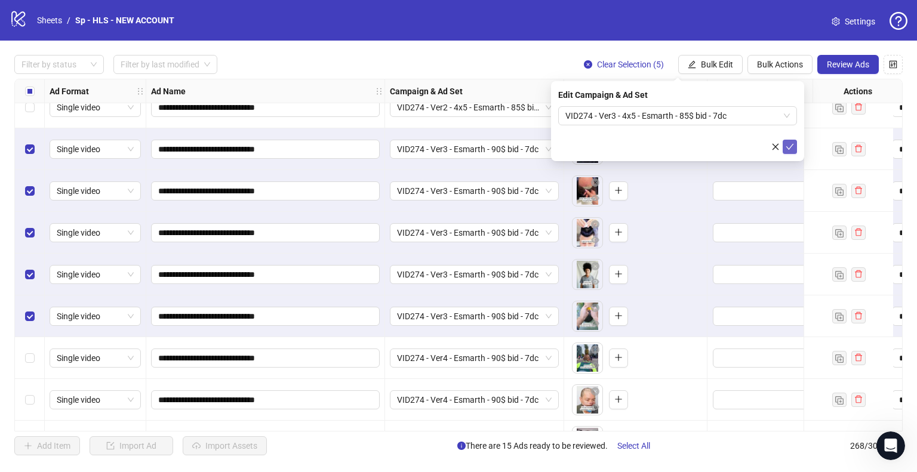
click at [790, 150] on icon "check" at bounding box center [790, 147] width 8 height 8
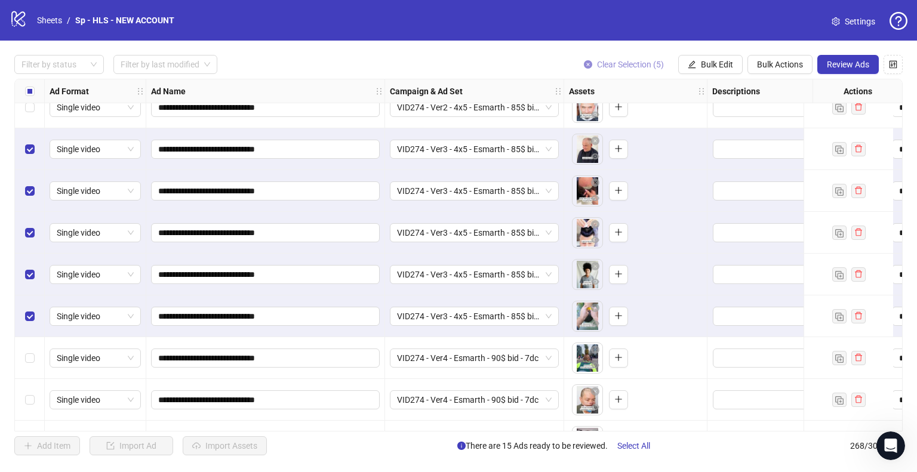
click at [626, 66] on span "Clear Selection (5)" at bounding box center [630, 65] width 67 height 10
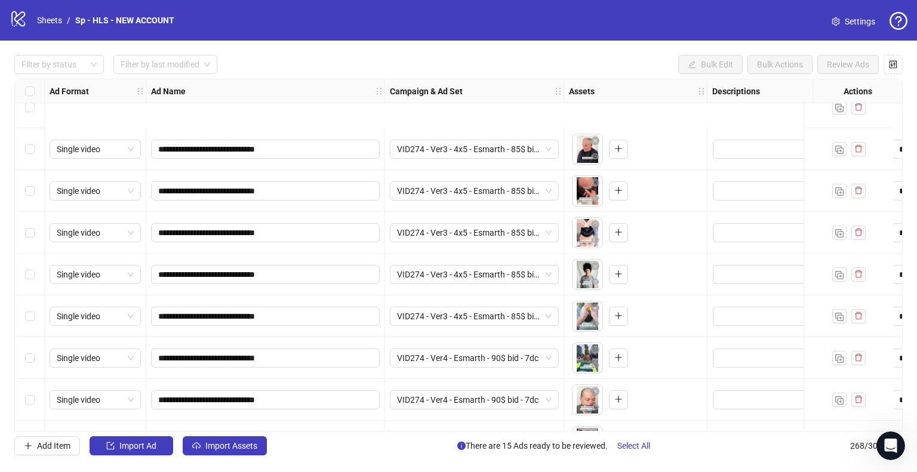
scroll to position [10880, 0]
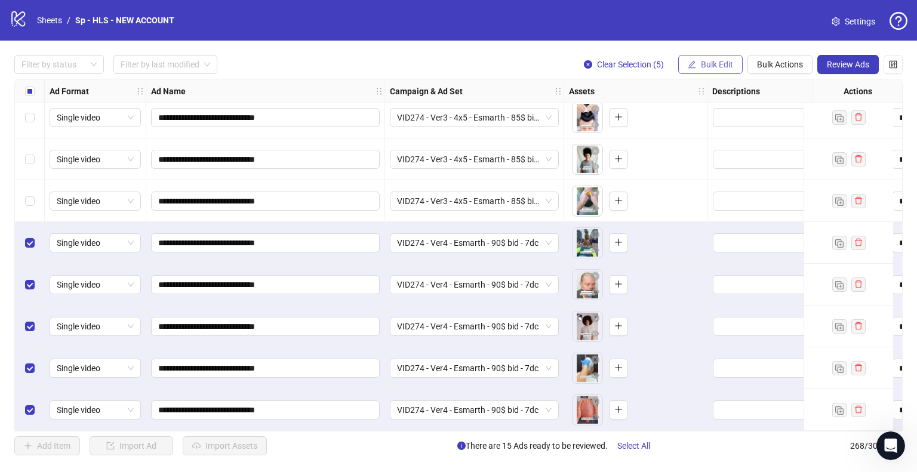
click at [721, 64] on span "Bulk Edit" at bounding box center [717, 65] width 32 height 10
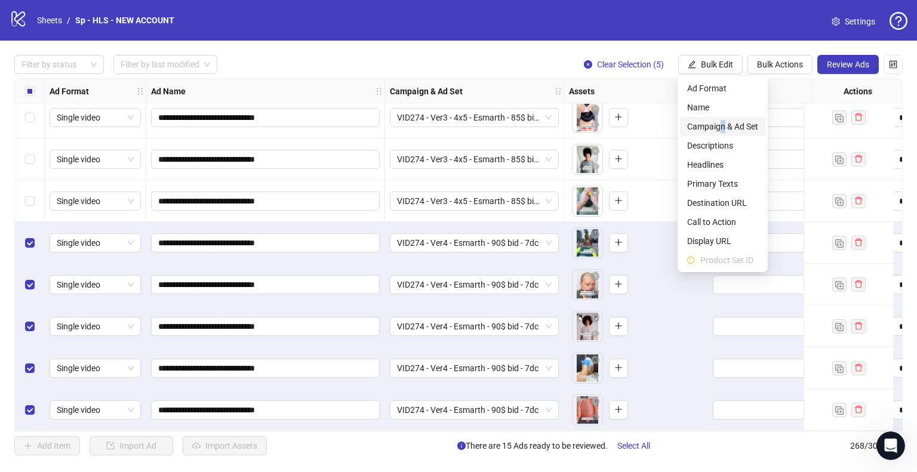
click at [723, 127] on span "Campaign & Ad Set" at bounding box center [722, 126] width 71 height 13
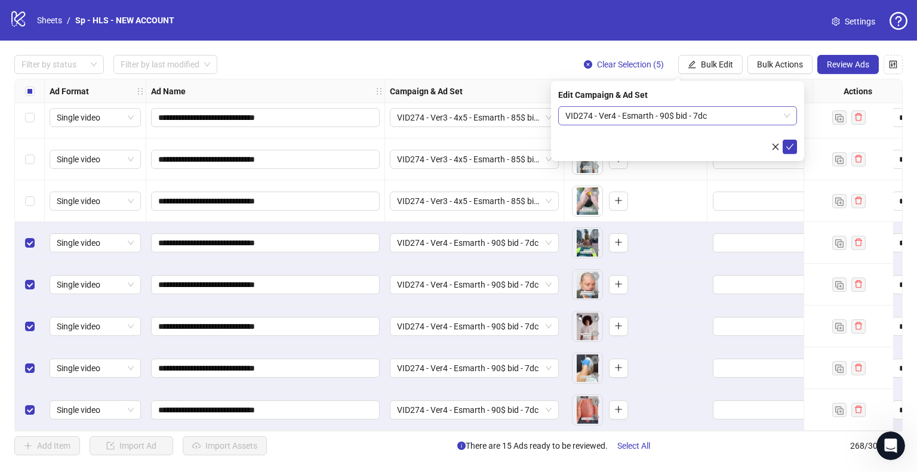
click at [738, 119] on span "VID274 - Ver4 - Esmarth - 90$ bid - 7dc" at bounding box center [678, 116] width 225 height 18
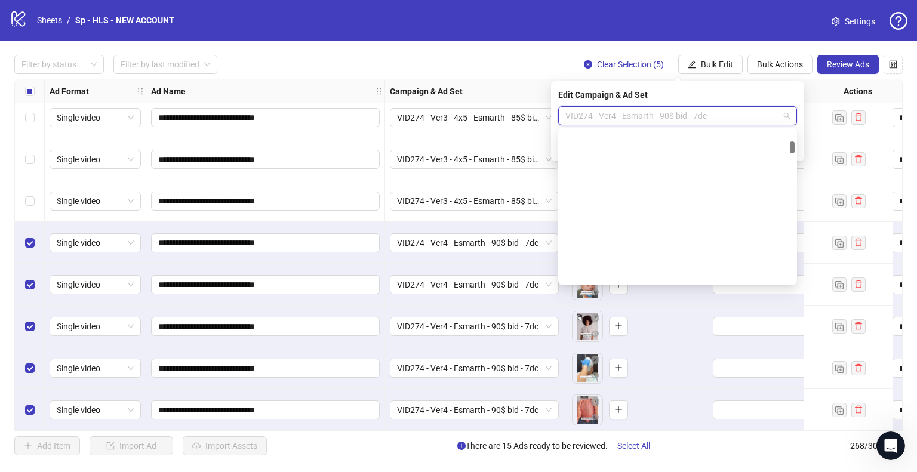
scroll to position [827, 0]
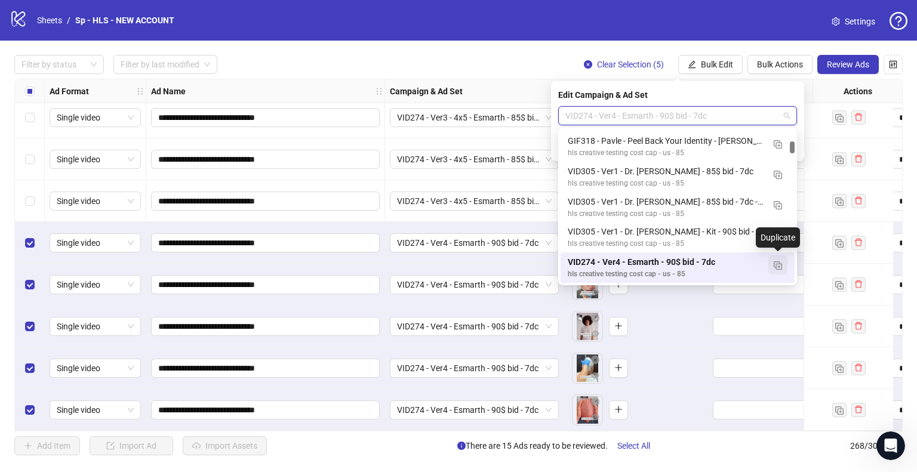
click at [781, 266] on img "button" at bounding box center [778, 266] width 8 height 8
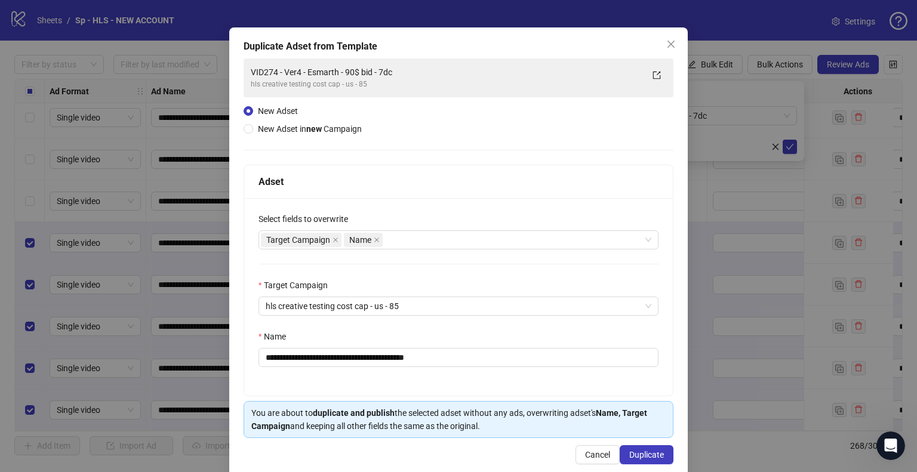
scroll to position [50, 0]
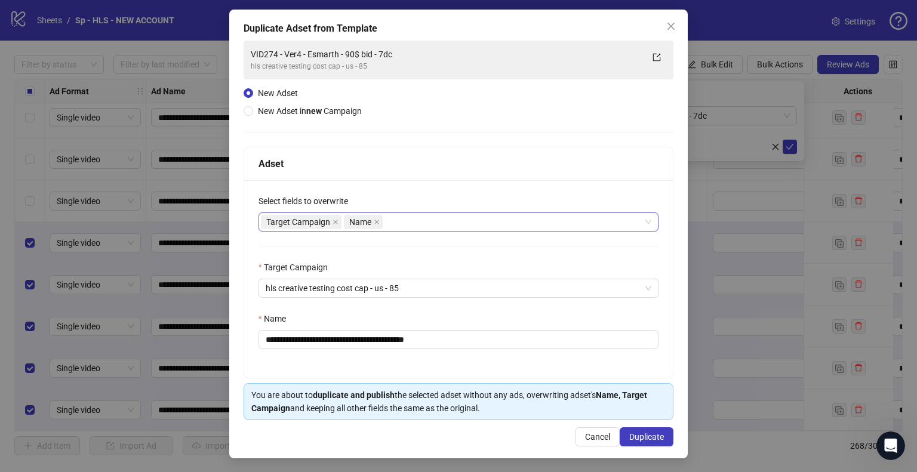
click at [438, 223] on div "Target Campaign Name" at bounding box center [452, 222] width 383 height 17
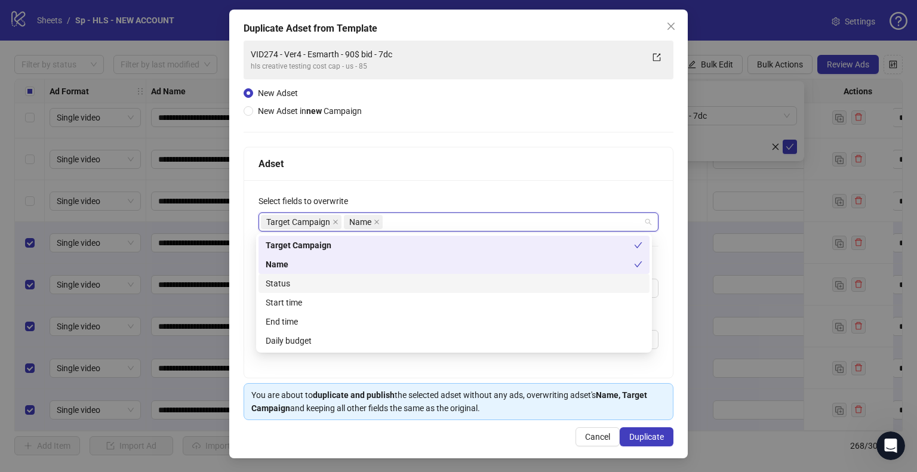
click at [311, 287] on div "Status" at bounding box center [454, 283] width 377 height 13
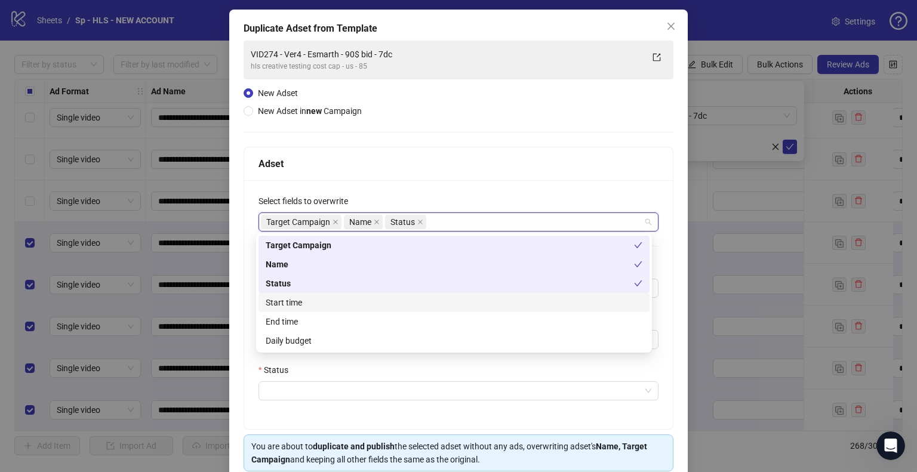
click at [303, 308] on div "Start time" at bounding box center [454, 302] width 377 height 13
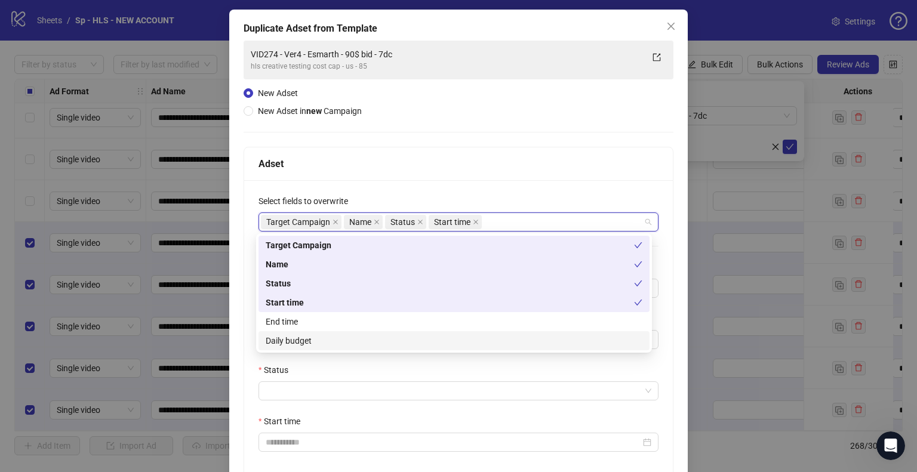
click at [300, 339] on div "Daily budget" at bounding box center [454, 340] width 377 height 13
click at [237, 311] on div "**********" at bounding box center [458, 311] width 459 height 603
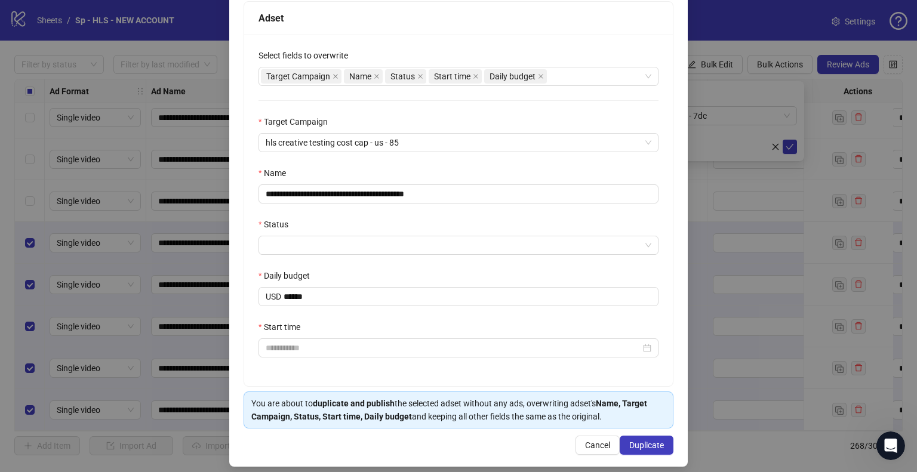
scroll to position [204, 0]
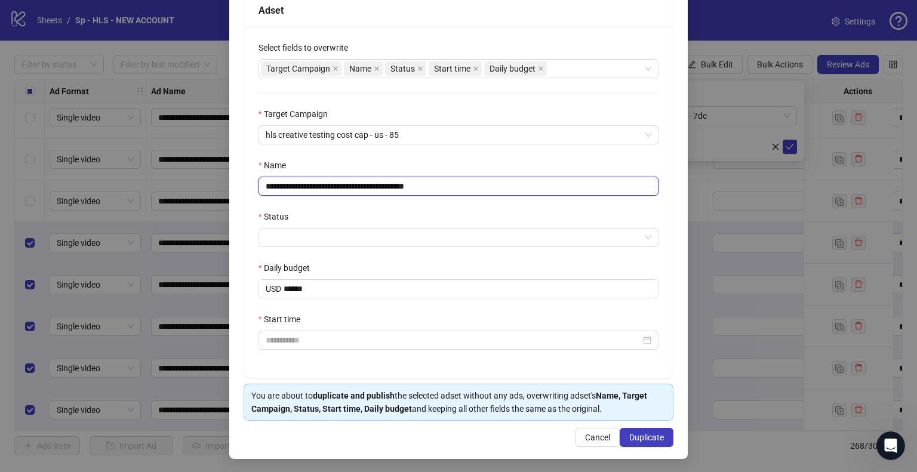
click at [319, 185] on input "**********" at bounding box center [459, 186] width 400 height 19
type input "**********"
click at [417, 236] on input "Status" at bounding box center [453, 238] width 375 height 18
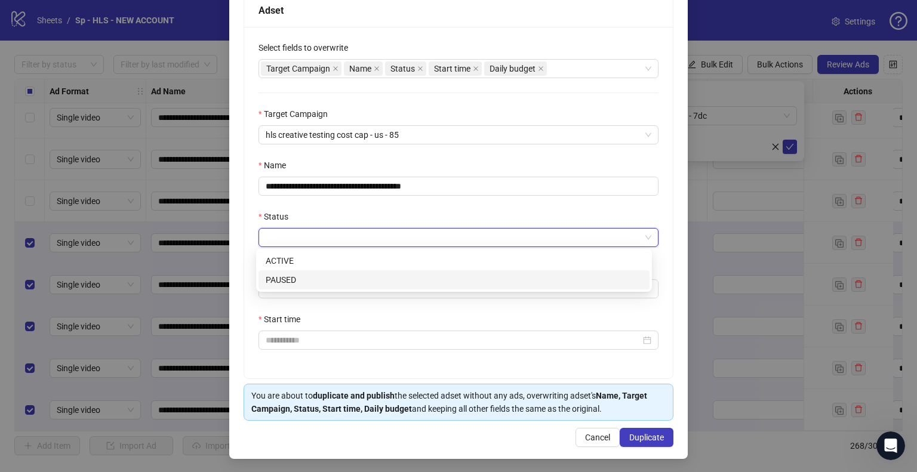
click at [329, 260] on div "ACTIVE" at bounding box center [454, 260] width 377 height 13
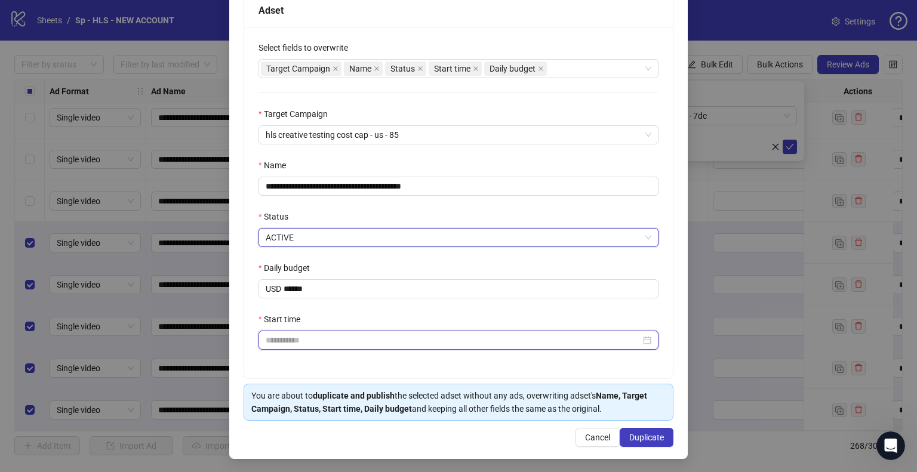
click at [316, 344] on input "Start time" at bounding box center [453, 340] width 375 height 13
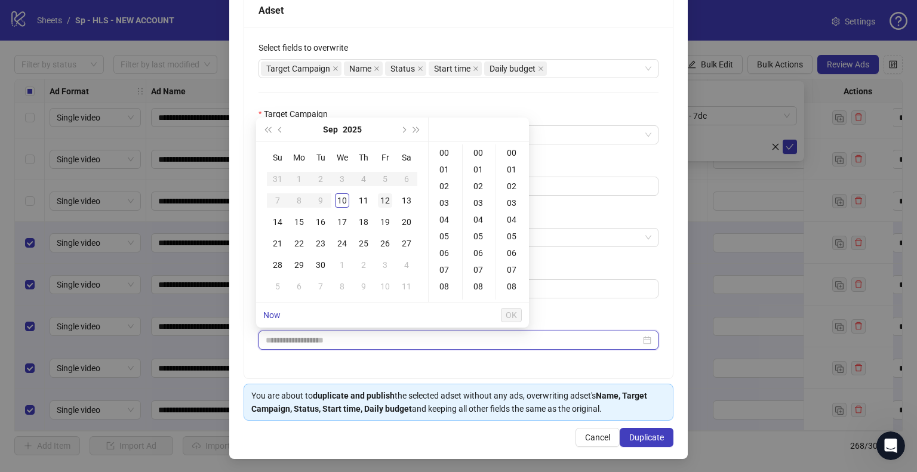
type input "**********"
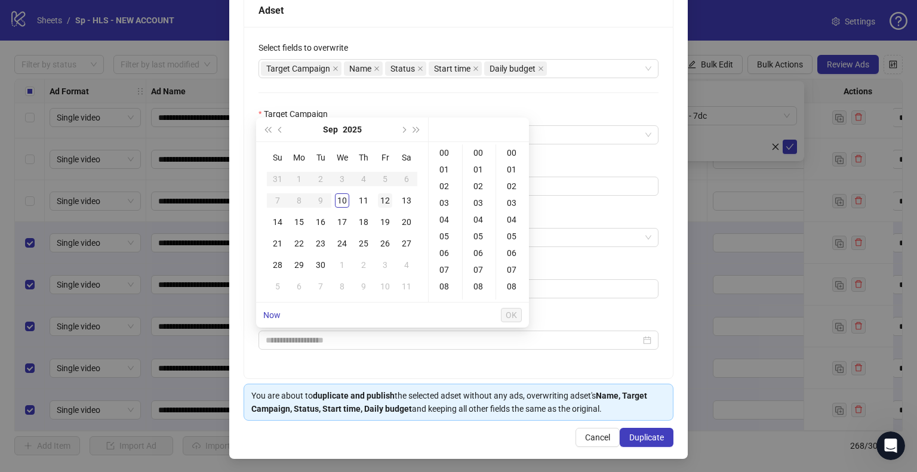
click at [387, 195] on div "12" at bounding box center [385, 200] width 14 height 14
click at [512, 317] on span "OK" at bounding box center [511, 316] width 11 height 10
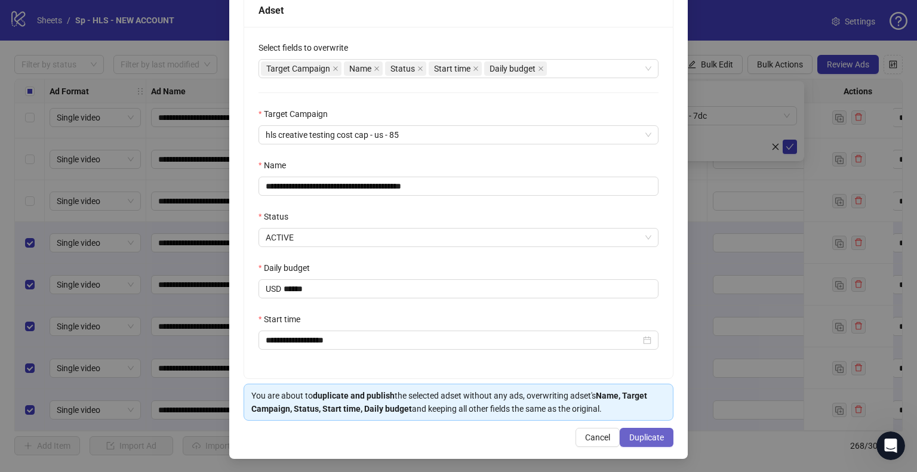
click at [650, 440] on span "Duplicate" at bounding box center [646, 438] width 35 height 10
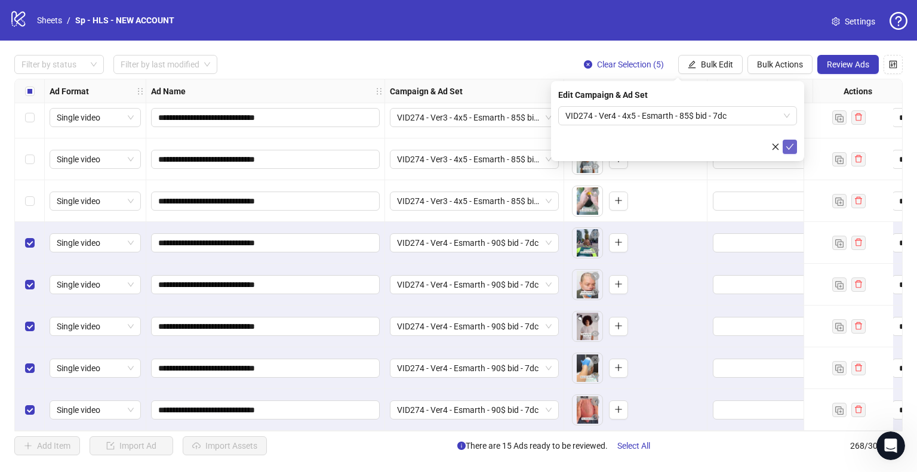
click at [788, 148] on icon "check" at bounding box center [790, 147] width 8 height 6
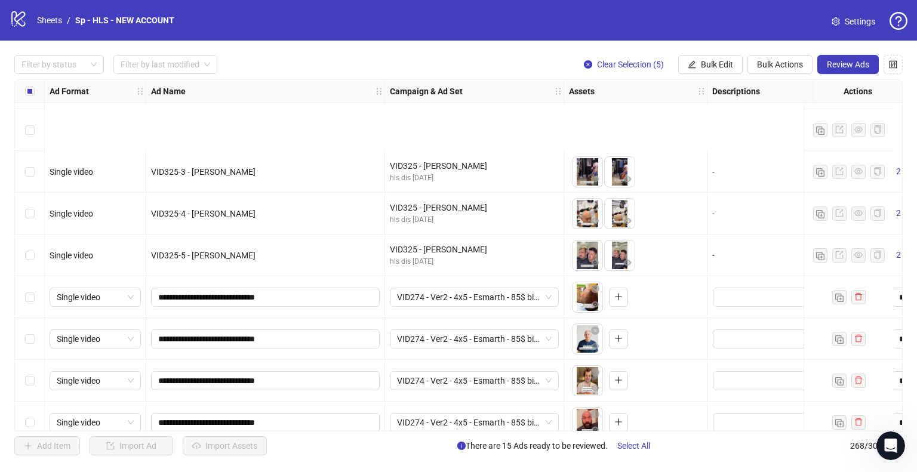
scroll to position [10521, 0]
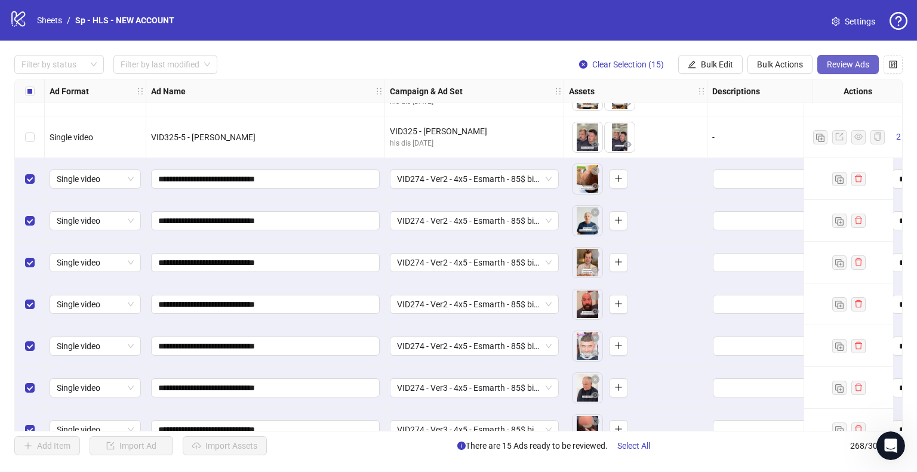
click at [842, 64] on span "Review Ads" at bounding box center [848, 65] width 42 height 10
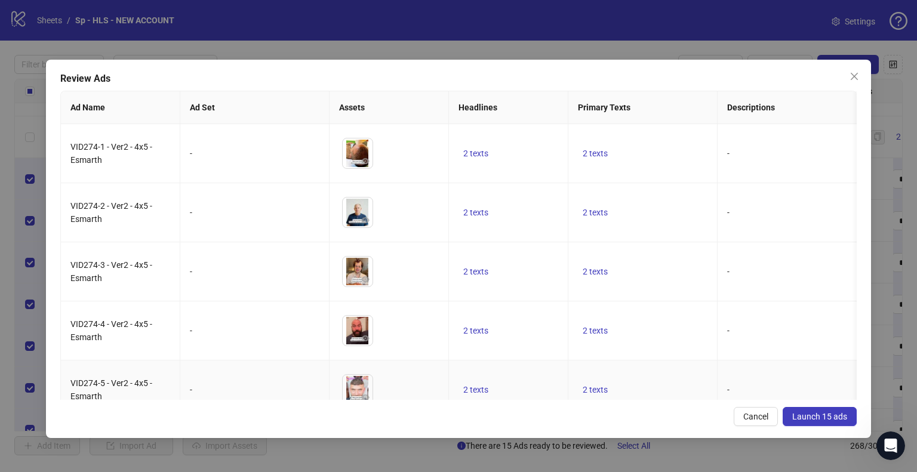
click at [819, 416] on span "Launch 15 ads" at bounding box center [819, 417] width 55 height 10
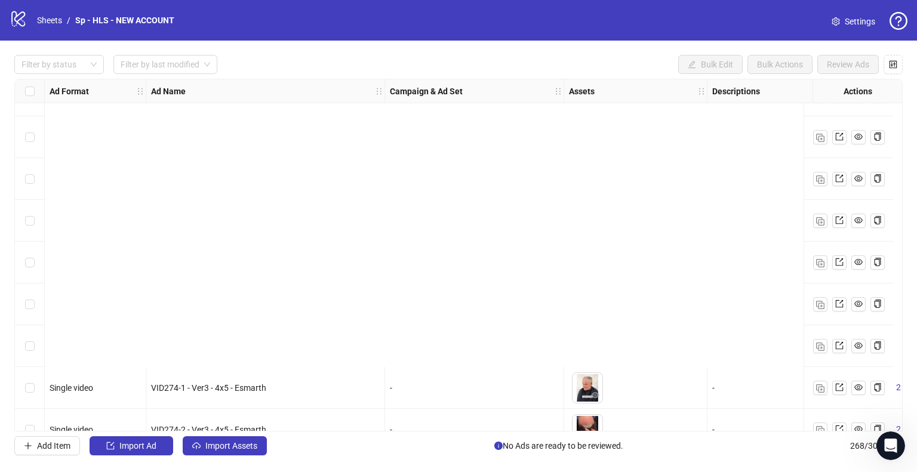
scroll to position [10880, 0]
